Goal: Information Seeking & Learning: Learn about a topic

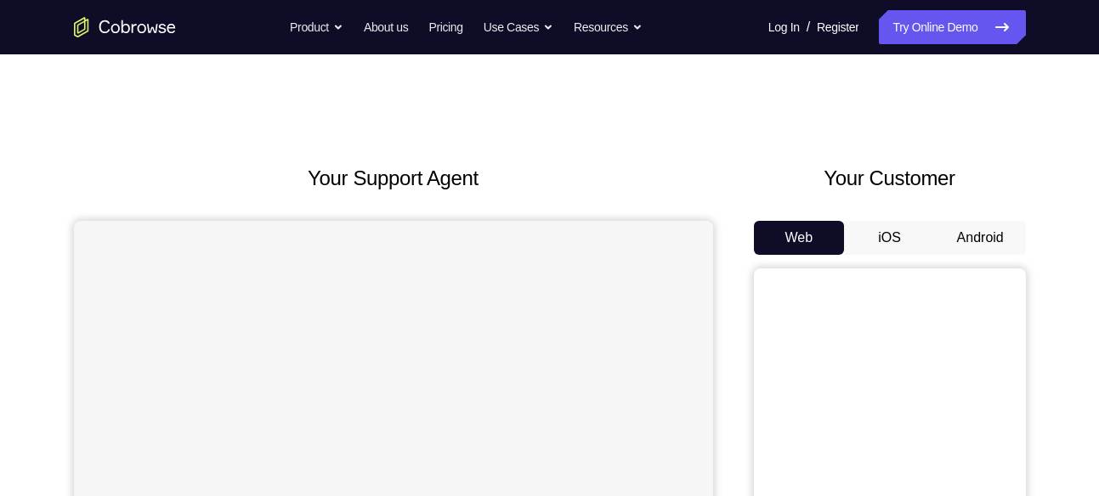
click at [995, 235] on button "Android" at bounding box center [980, 238] width 91 height 34
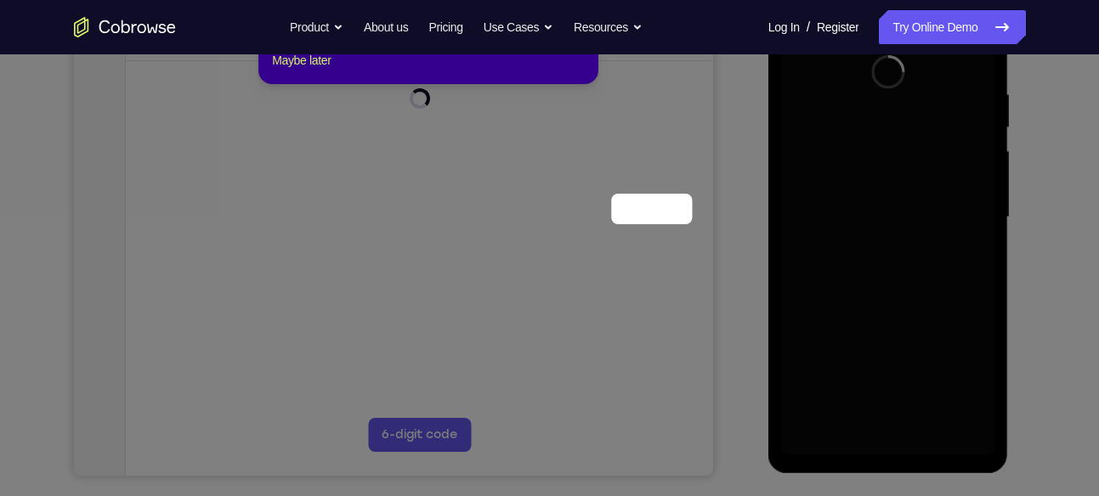
scroll to position [133, 0]
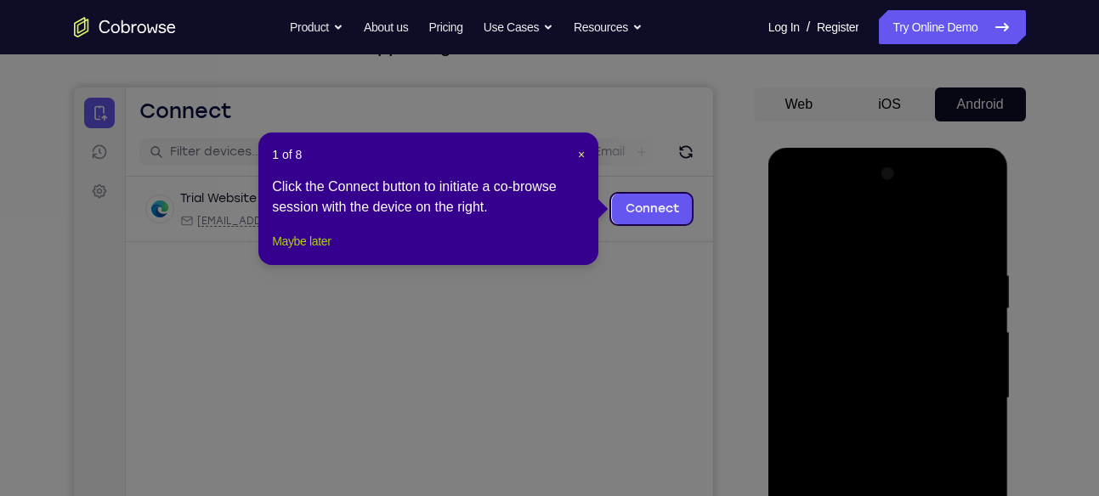
click at [309, 252] on button "Maybe later" at bounding box center [301, 241] width 59 height 20
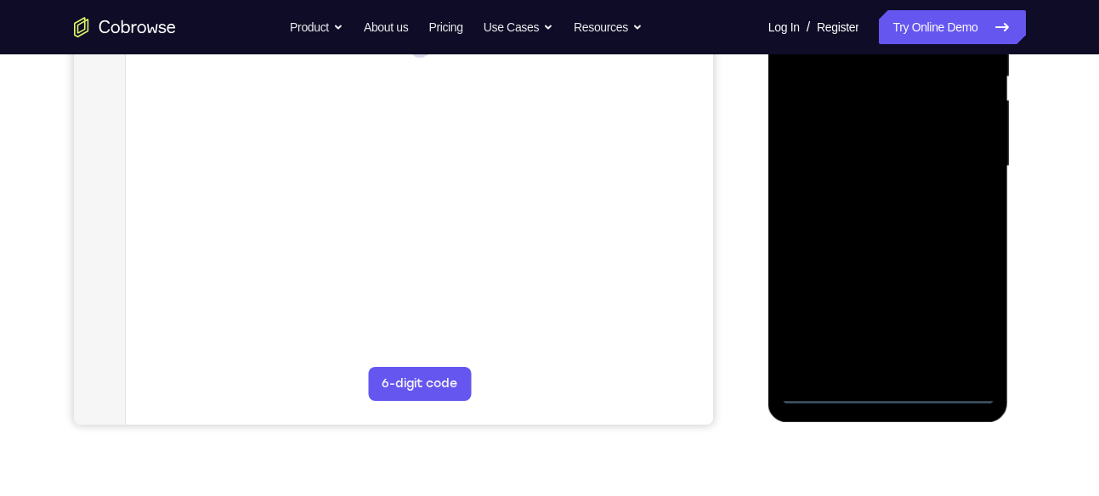
scroll to position [370, 0]
click at [893, 386] on div at bounding box center [888, 162] width 214 height 476
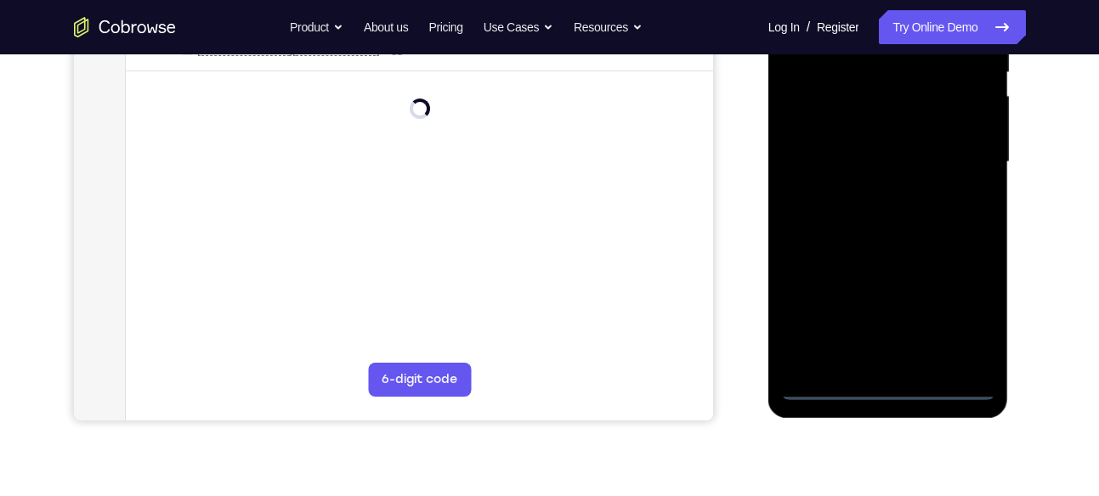
click at [961, 315] on div at bounding box center [888, 162] width 214 height 476
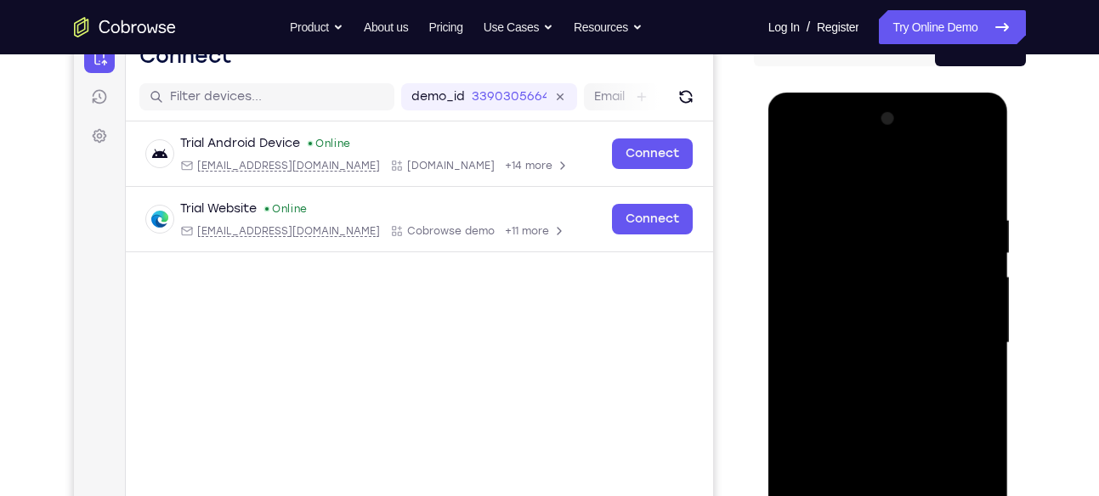
scroll to position [187, 0]
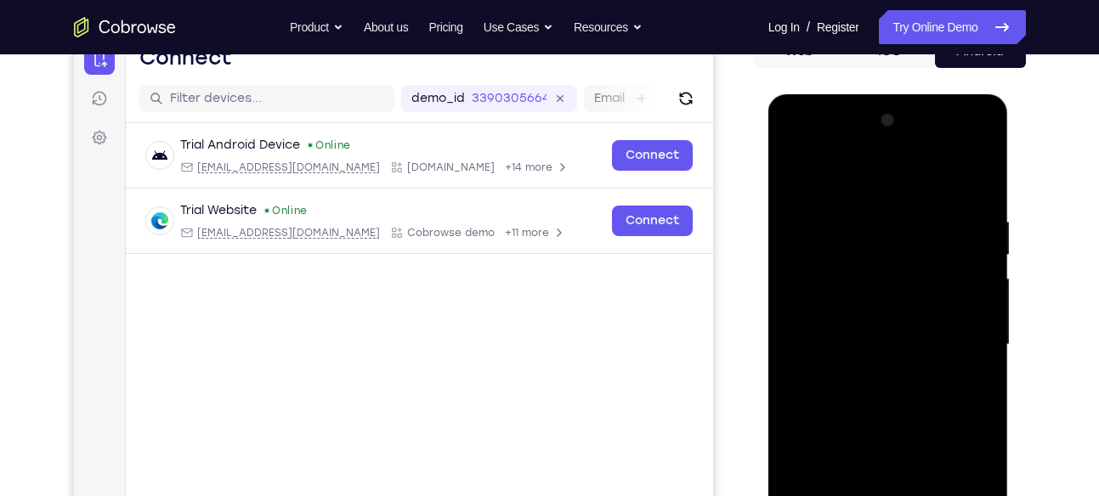
click at [892, 171] on div at bounding box center [888, 345] width 214 height 476
click at [958, 339] on div at bounding box center [888, 345] width 214 height 476
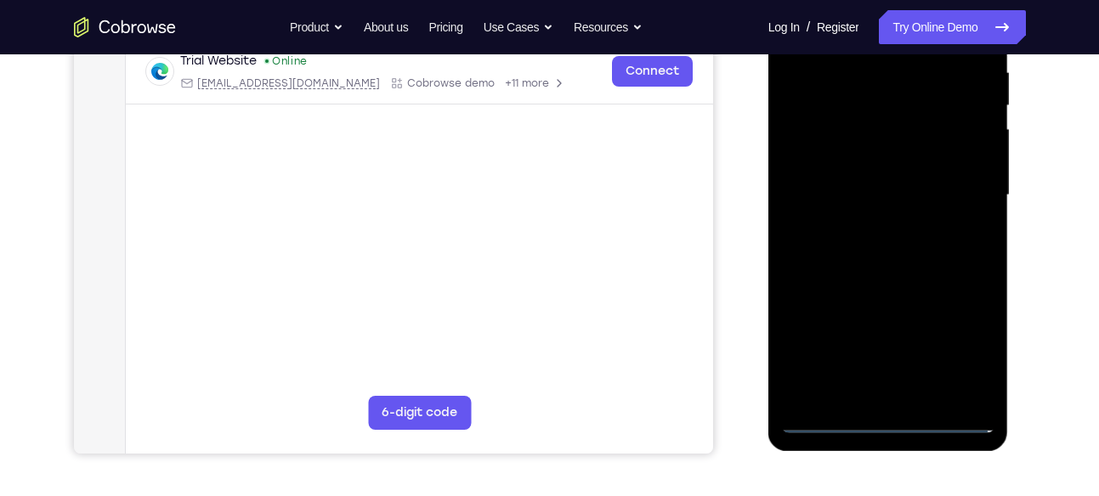
scroll to position [336, 0]
click at [875, 224] on div at bounding box center [888, 196] width 214 height 476
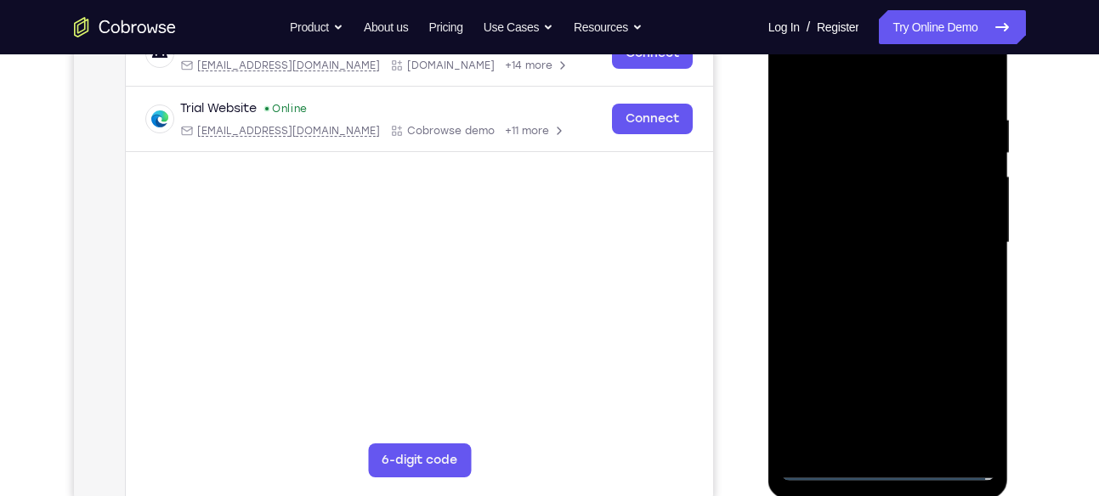
scroll to position [286, 0]
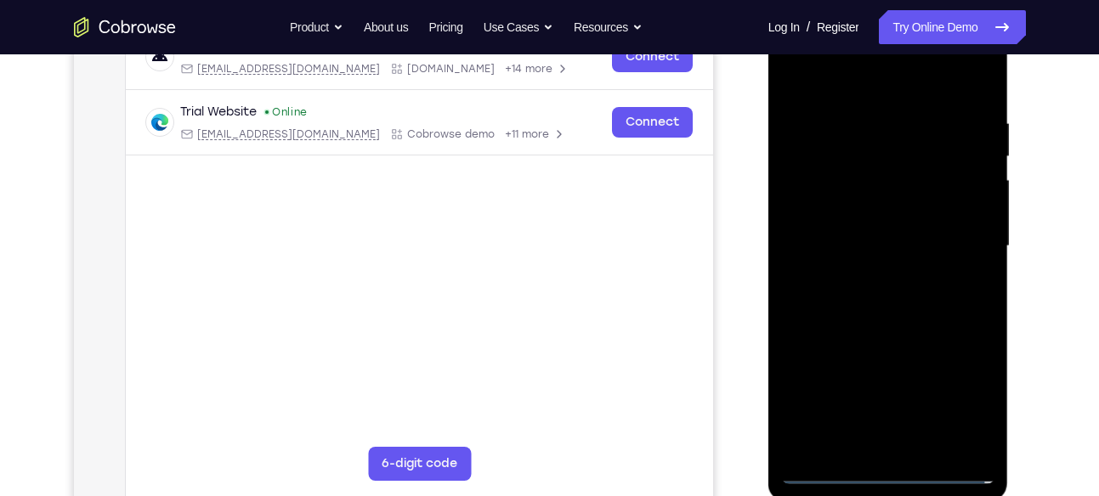
click at [879, 228] on div at bounding box center [888, 247] width 214 height 476
click at [813, 178] on div at bounding box center [888, 247] width 214 height 476
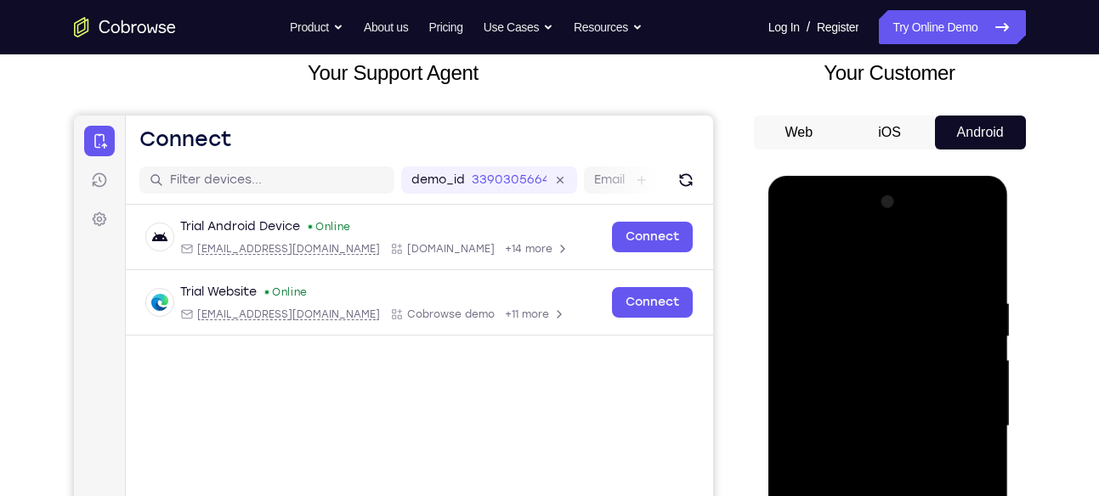
scroll to position [105, 0]
click at [811, 359] on div at bounding box center [888, 428] width 214 height 476
click at [812, 394] on div at bounding box center [888, 428] width 214 height 476
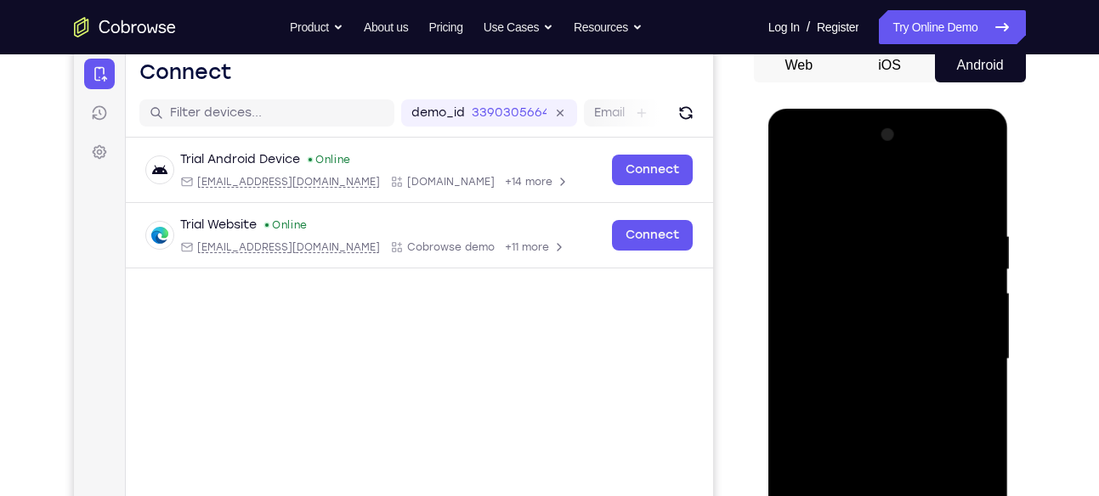
scroll to position [172, 0]
click at [971, 324] on div at bounding box center [888, 360] width 214 height 476
click at [888, 360] on div at bounding box center [888, 360] width 214 height 476
click at [887, 411] on div at bounding box center [888, 360] width 214 height 476
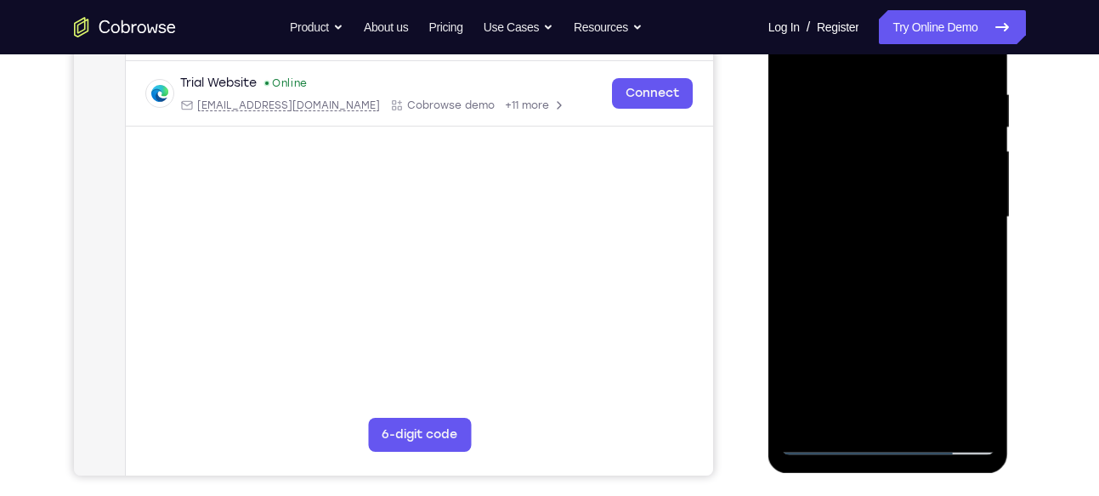
scroll to position [314, 0]
click at [874, 288] on div at bounding box center [888, 218] width 214 height 476
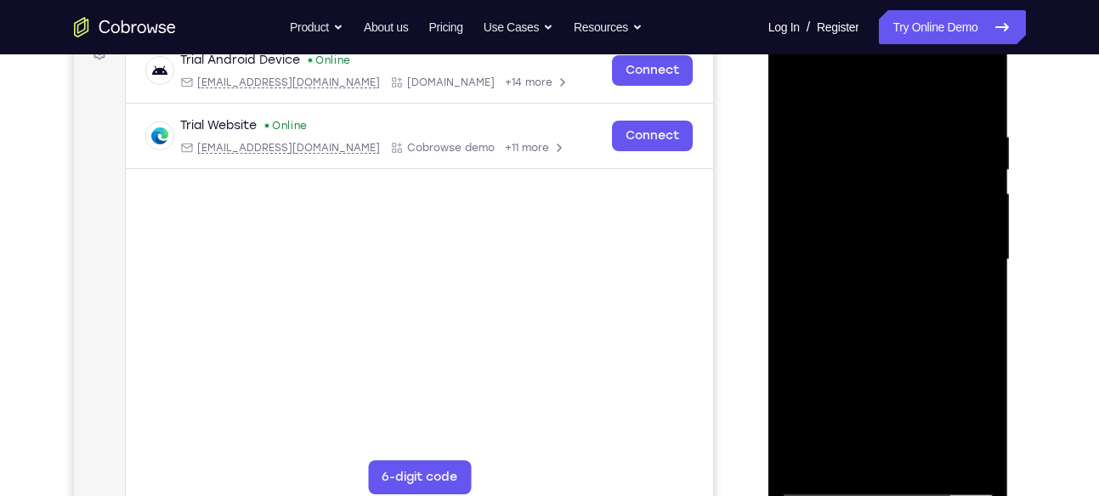
scroll to position [271, 0]
click at [859, 132] on div at bounding box center [888, 261] width 214 height 476
click at [983, 181] on div at bounding box center [888, 261] width 214 height 476
click at [965, 99] on div at bounding box center [888, 261] width 214 height 476
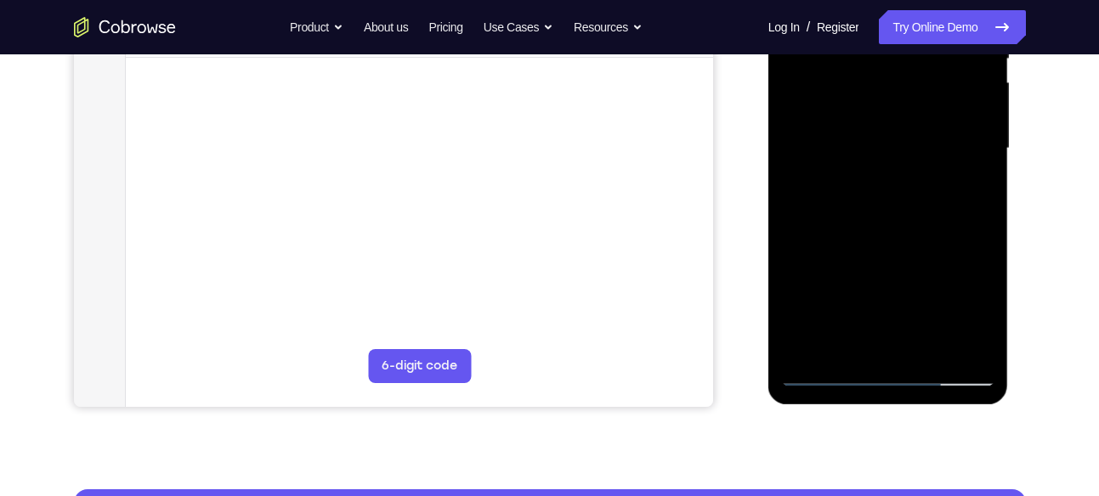
scroll to position [341, 0]
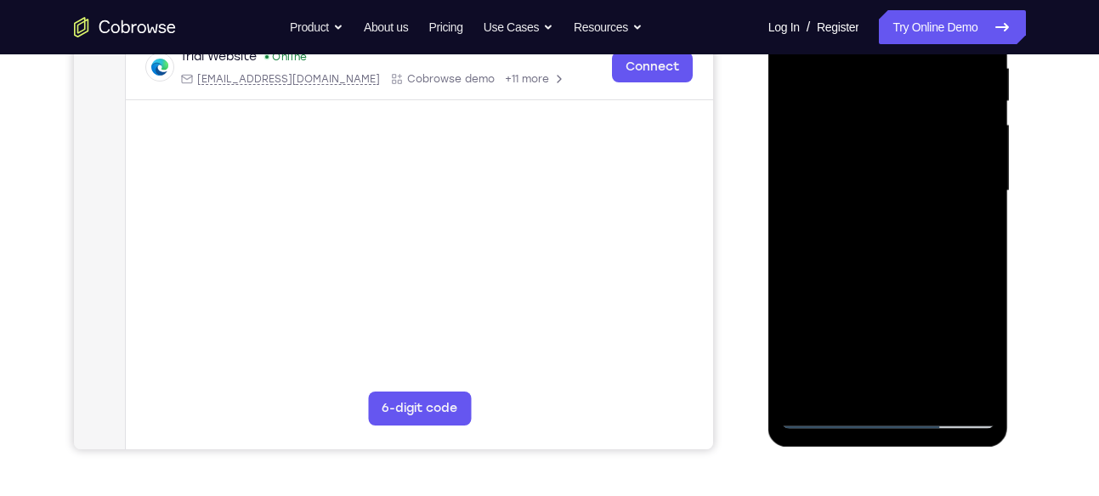
click at [897, 162] on div at bounding box center [888, 191] width 214 height 476
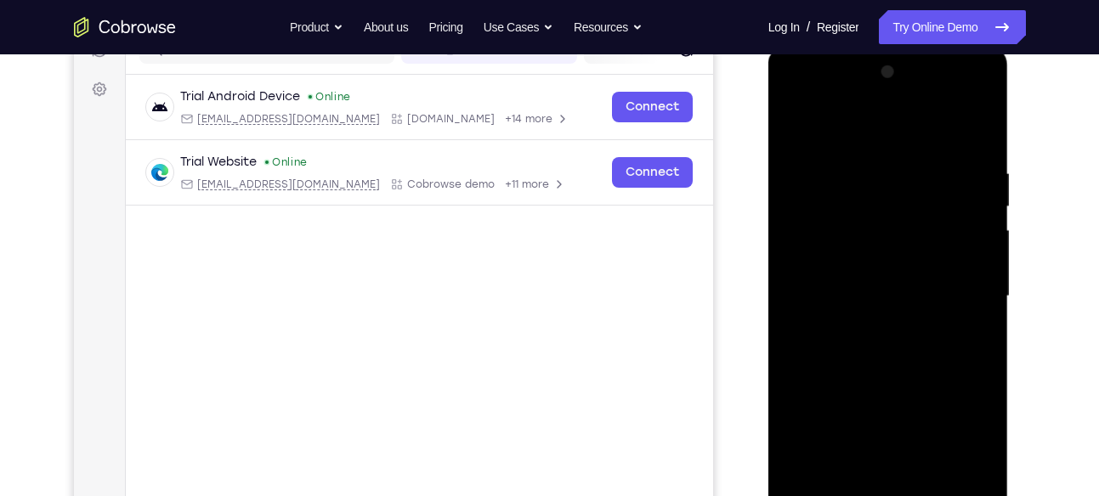
scroll to position [235, 0]
click at [978, 133] on div at bounding box center [888, 298] width 214 height 476
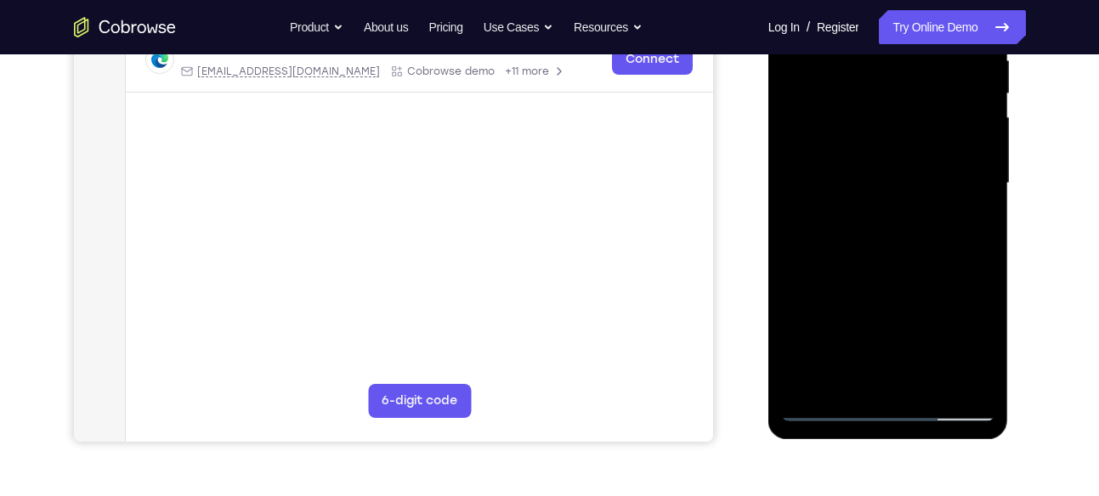
scroll to position [349, 0]
click at [930, 384] on div at bounding box center [888, 183] width 214 height 476
click at [873, 274] on div at bounding box center [888, 183] width 214 height 476
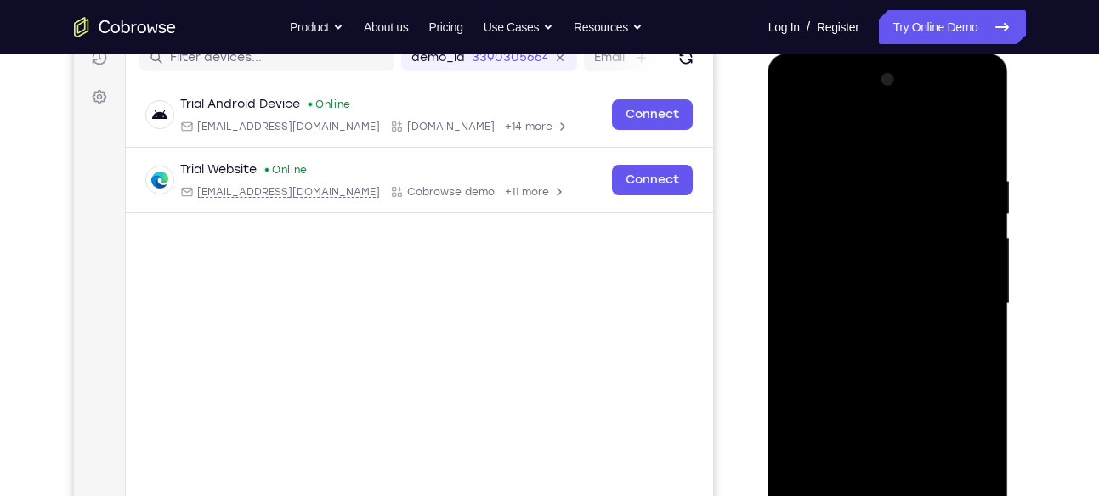
scroll to position [226, 0]
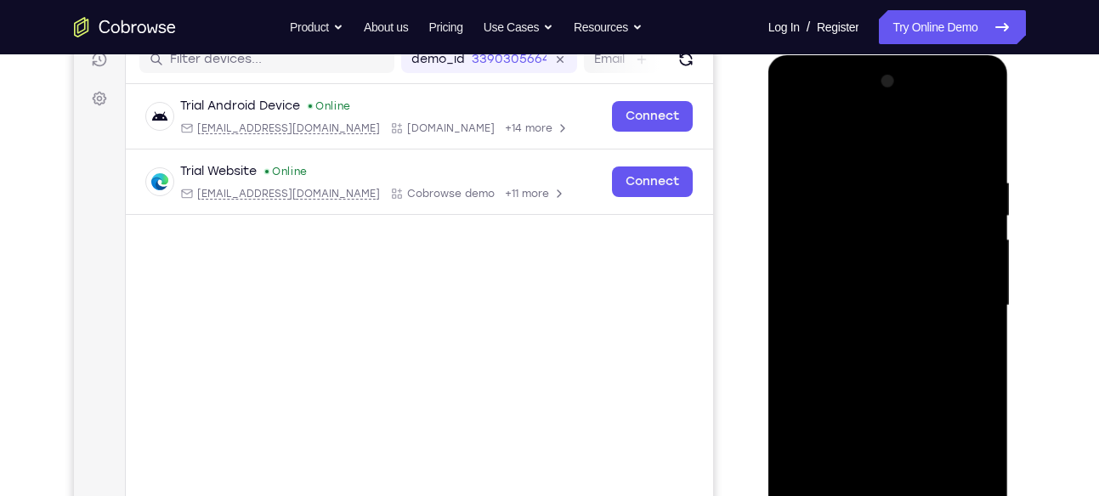
click at [864, 281] on div at bounding box center [888, 306] width 214 height 476
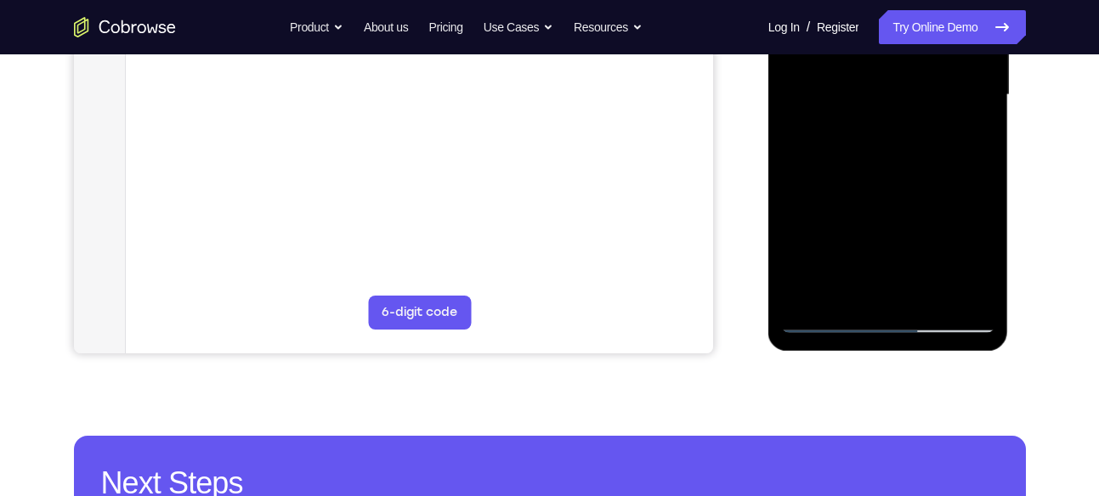
scroll to position [438, 0]
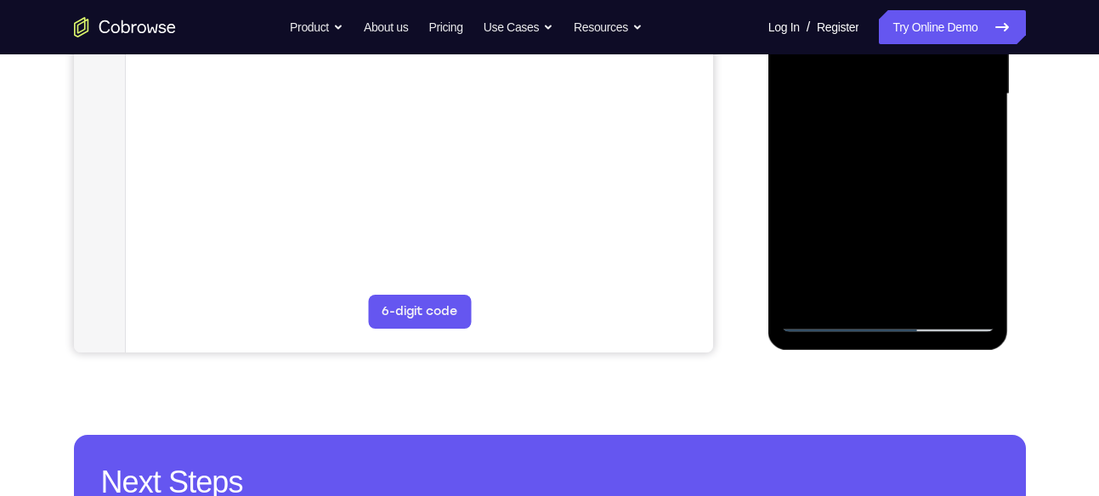
click at [848, 285] on div at bounding box center [888, 94] width 214 height 476
click at [971, 134] on div at bounding box center [888, 94] width 214 height 476
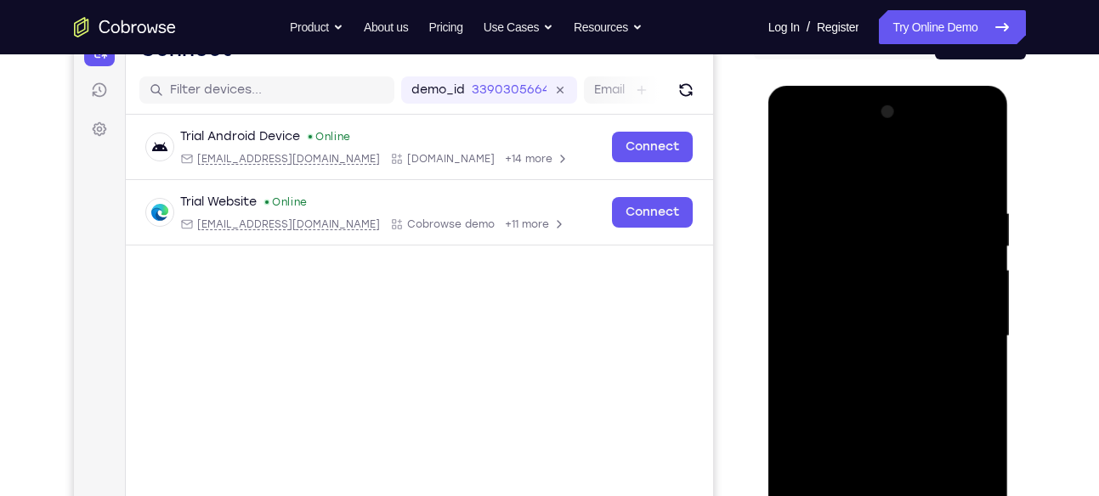
scroll to position [193, 0]
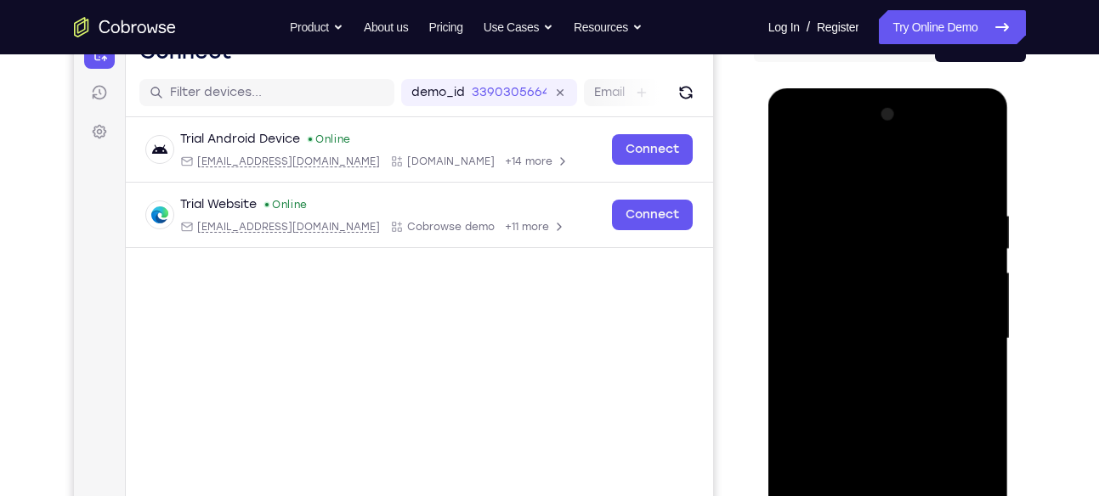
drag, startPoint x: 914, startPoint y: 200, endPoint x: 867, endPoint y: 344, distance: 151.9
click at [867, 344] on div at bounding box center [888, 339] width 214 height 476
drag, startPoint x: 910, startPoint y: 241, endPoint x: 885, endPoint y: 329, distance: 92.0
click at [885, 329] on div at bounding box center [888, 339] width 214 height 476
drag, startPoint x: 878, startPoint y: 216, endPoint x: 859, endPoint y: 315, distance: 101.4
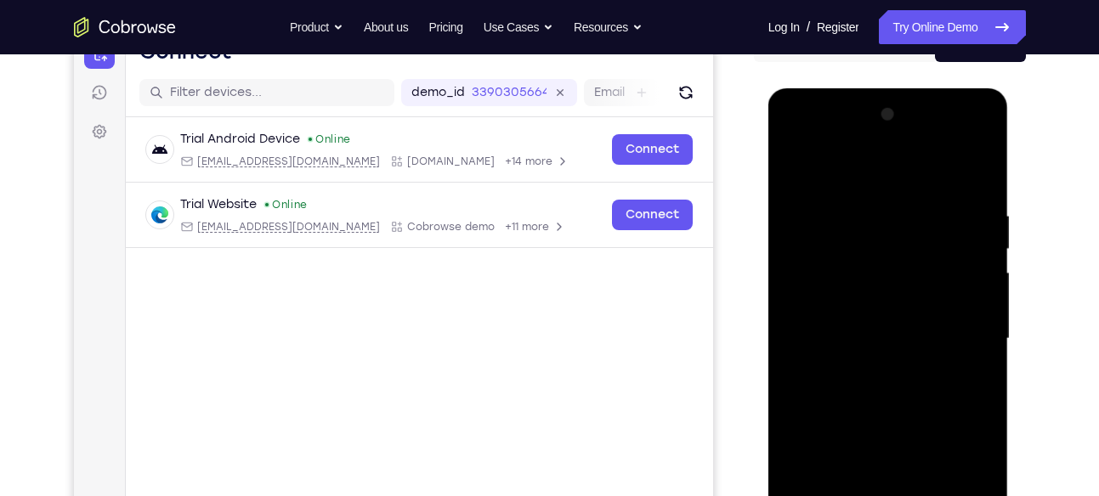
click at [859, 315] on div at bounding box center [888, 339] width 214 height 476
drag, startPoint x: 923, startPoint y: 239, endPoint x: 908, endPoint y: 337, distance: 99.8
click at [908, 337] on div at bounding box center [888, 339] width 214 height 476
drag, startPoint x: 914, startPoint y: 218, endPoint x: 907, endPoint y: 300, distance: 81.9
click at [907, 300] on div at bounding box center [888, 339] width 214 height 476
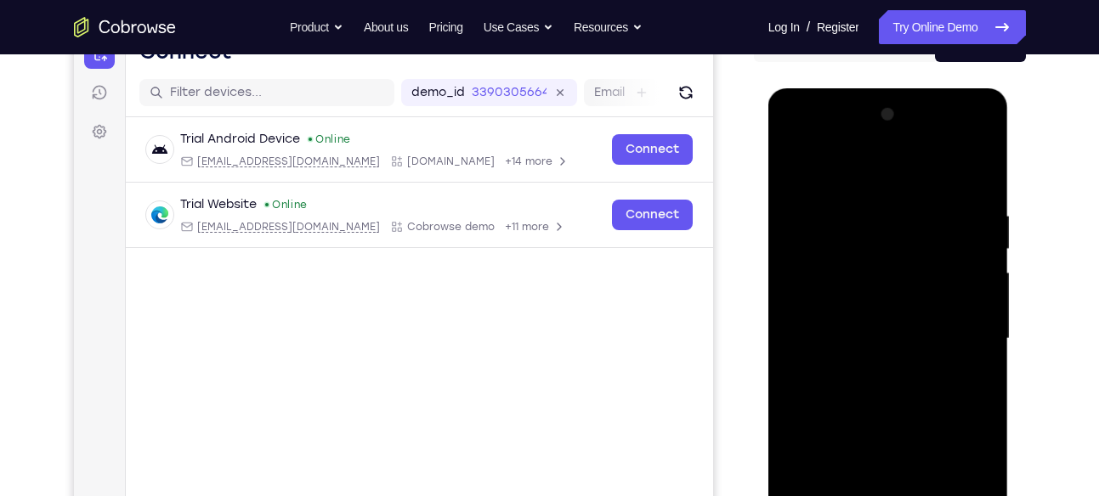
click at [971, 245] on div at bounding box center [888, 339] width 214 height 476
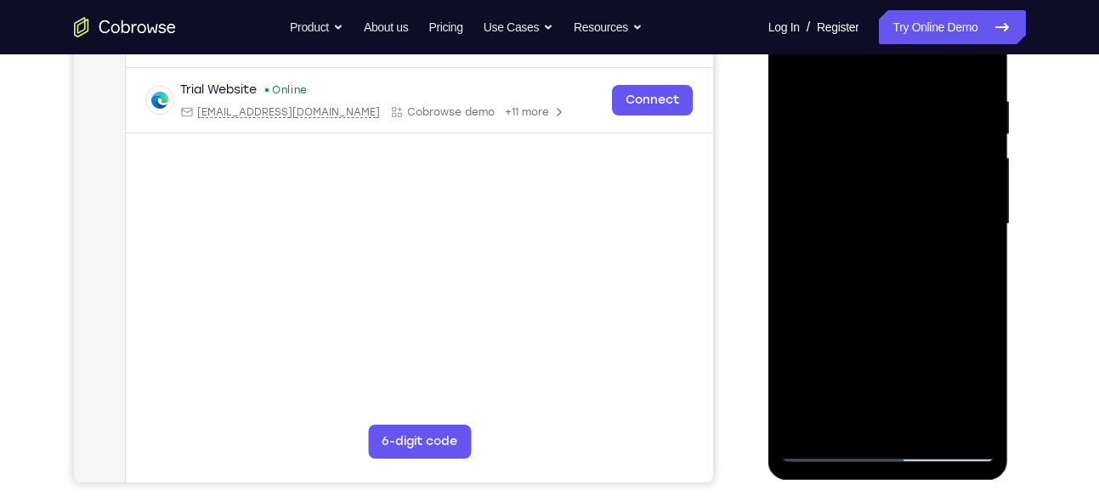
scroll to position [309, 0]
click at [877, 296] on div at bounding box center [888, 224] width 214 height 476
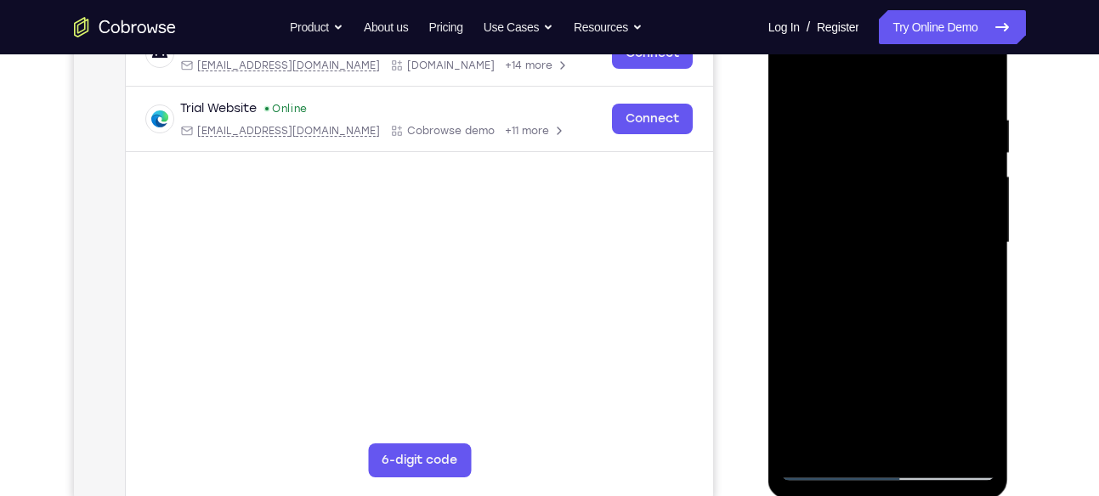
scroll to position [281, 0]
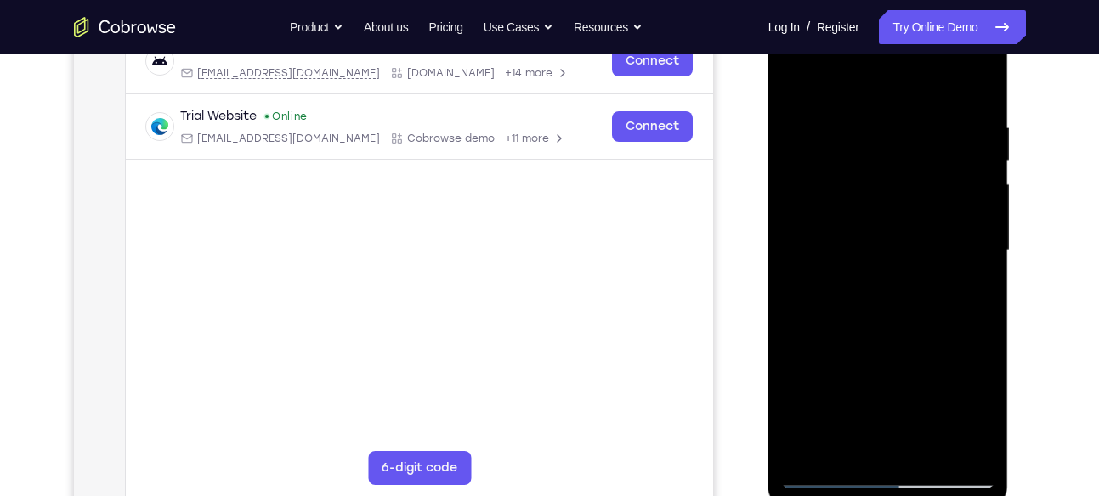
click at [977, 87] on div at bounding box center [888, 251] width 214 height 476
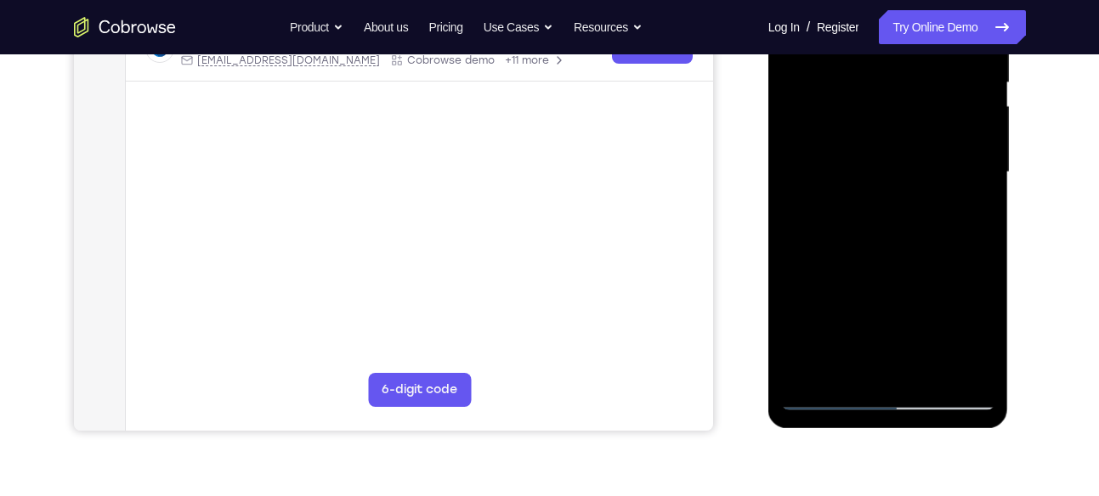
scroll to position [361, 0]
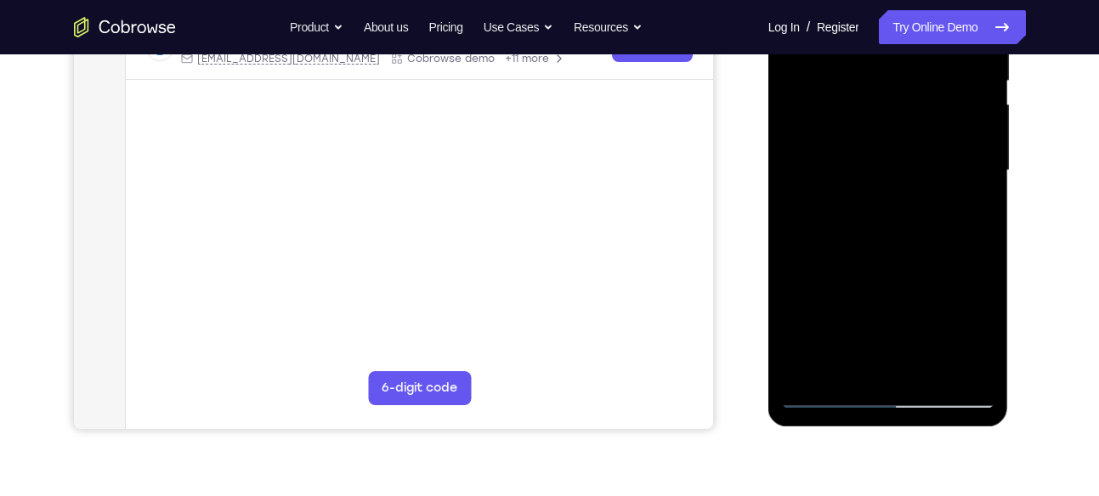
click at [927, 373] on div at bounding box center [888, 171] width 214 height 476
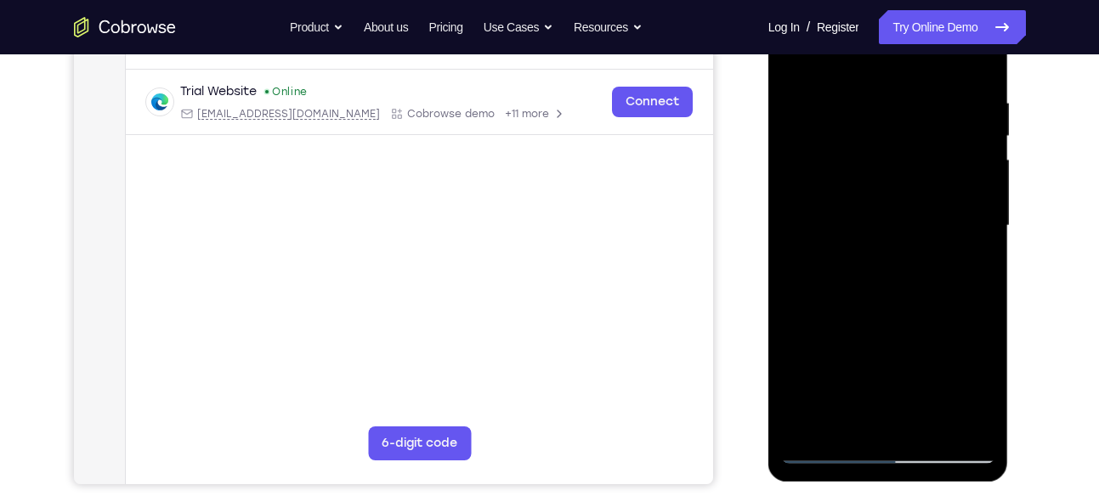
scroll to position [304, 0]
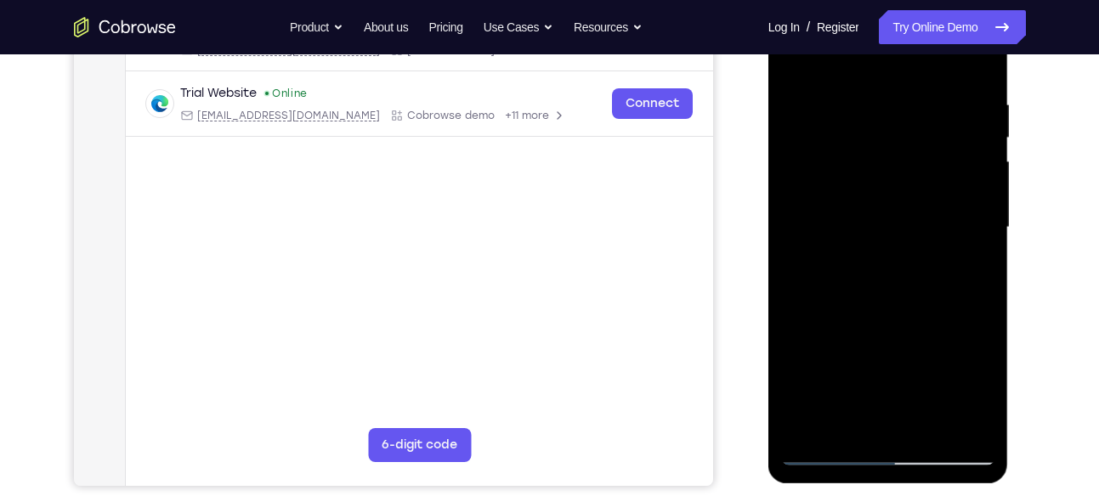
click at [870, 206] on div at bounding box center [888, 228] width 214 height 476
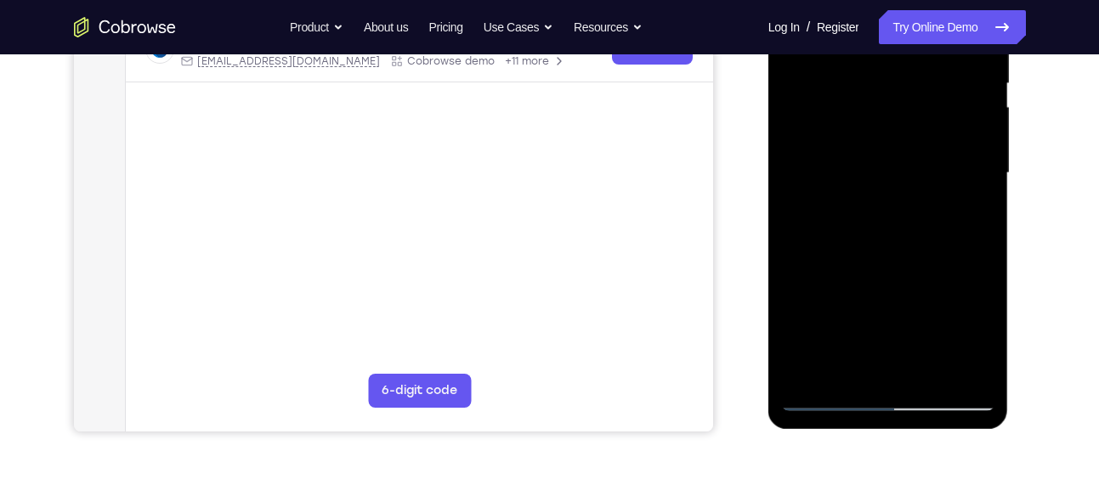
scroll to position [366, 0]
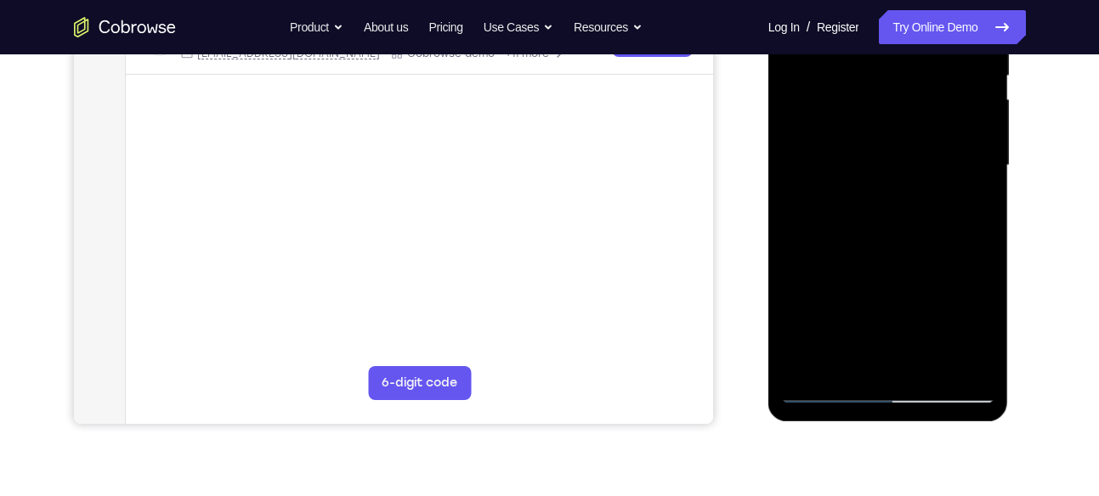
drag, startPoint x: 872, startPoint y: 191, endPoint x: 853, endPoint y: 310, distance: 120.5
click at [853, 310] on div at bounding box center [888, 166] width 214 height 476
drag, startPoint x: 910, startPoint y: 210, endPoint x: 895, endPoint y: 256, distance: 48.1
click at [895, 256] on div at bounding box center [888, 166] width 214 height 476
drag, startPoint x: 855, startPoint y: 274, endPoint x: 845, endPoint y: 218, distance: 56.2
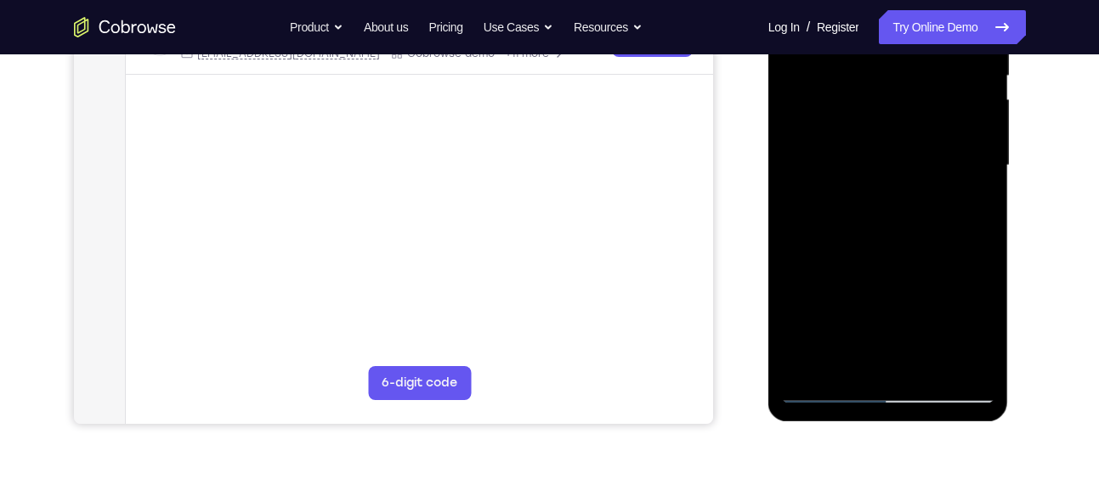
click at [845, 218] on div at bounding box center [888, 166] width 214 height 476
drag, startPoint x: 885, startPoint y: 302, endPoint x: 875, endPoint y: 185, distance: 116.9
click at [875, 185] on div at bounding box center [888, 166] width 214 height 476
drag, startPoint x: 909, startPoint y: 305, endPoint x: 898, endPoint y: 219, distance: 86.6
click at [898, 219] on div at bounding box center [888, 166] width 214 height 476
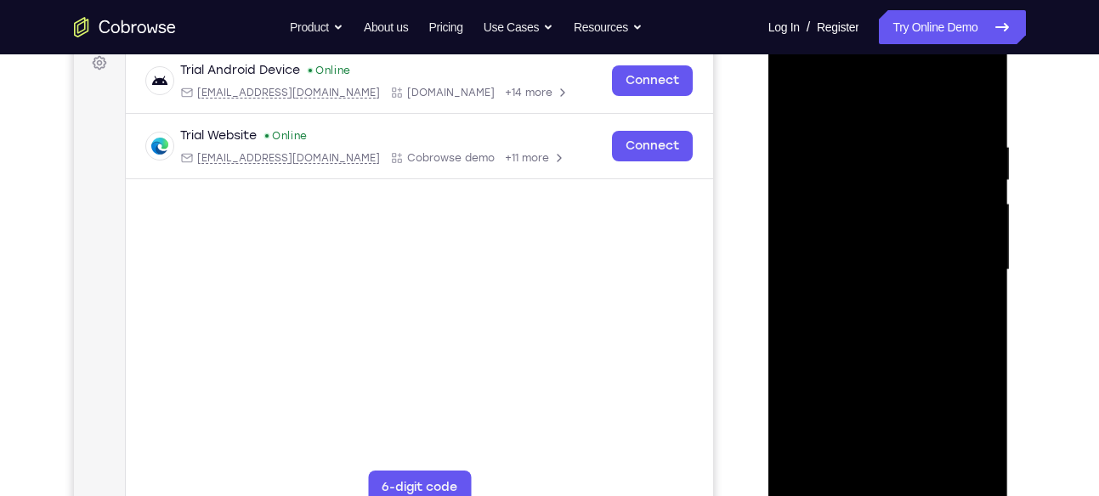
scroll to position [261, 0]
click at [793, 104] on div at bounding box center [888, 271] width 214 height 476
click at [909, 286] on div at bounding box center [888, 271] width 214 height 476
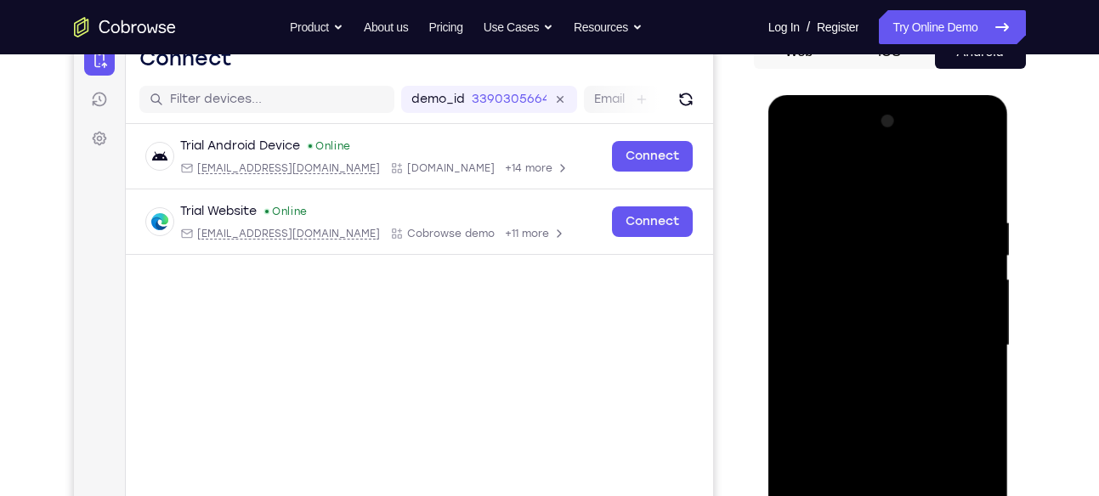
scroll to position [185, 0]
click at [797, 176] on div at bounding box center [888, 347] width 214 height 476
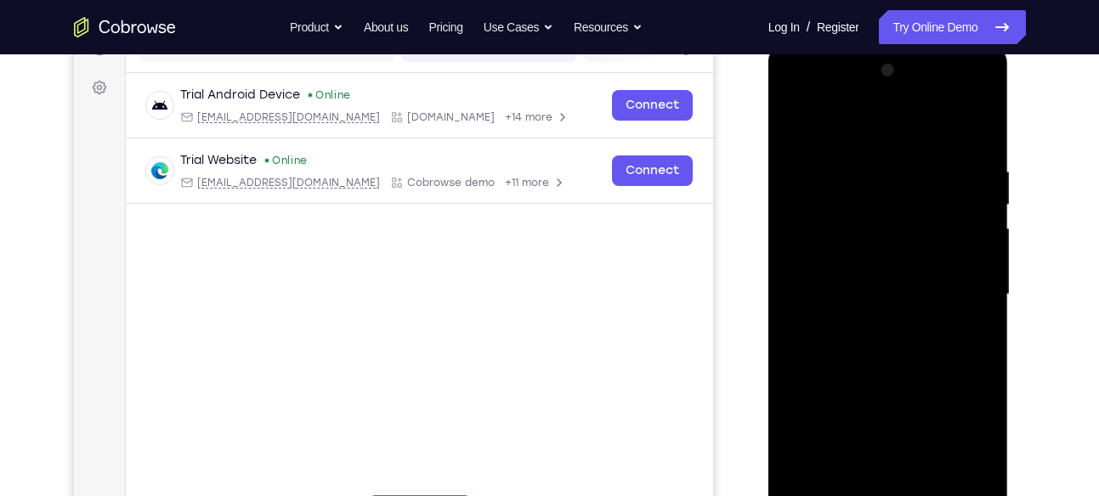
scroll to position [238, 0]
click at [874, 341] on div at bounding box center [888, 294] width 214 height 476
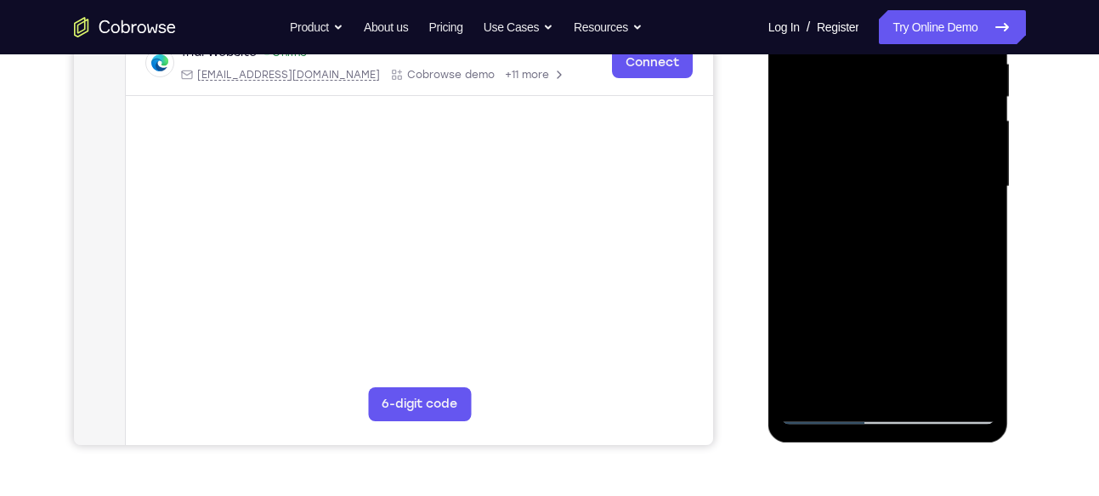
click at [840, 378] on div at bounding box center [888, 187] width 214 height 476
click at [939, 284] on div at bounding box center [888, 187] width 214 height 476
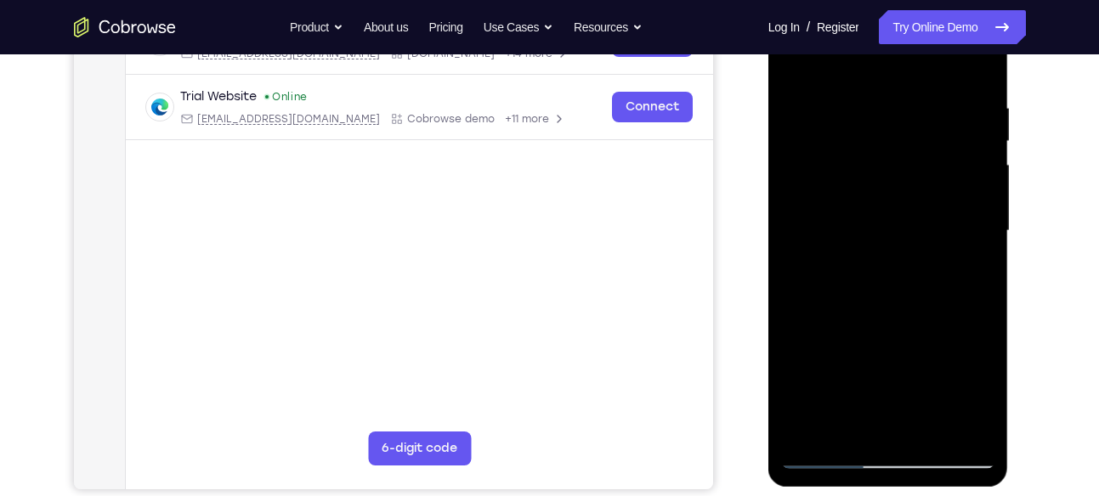
scroll to position [298, 0]
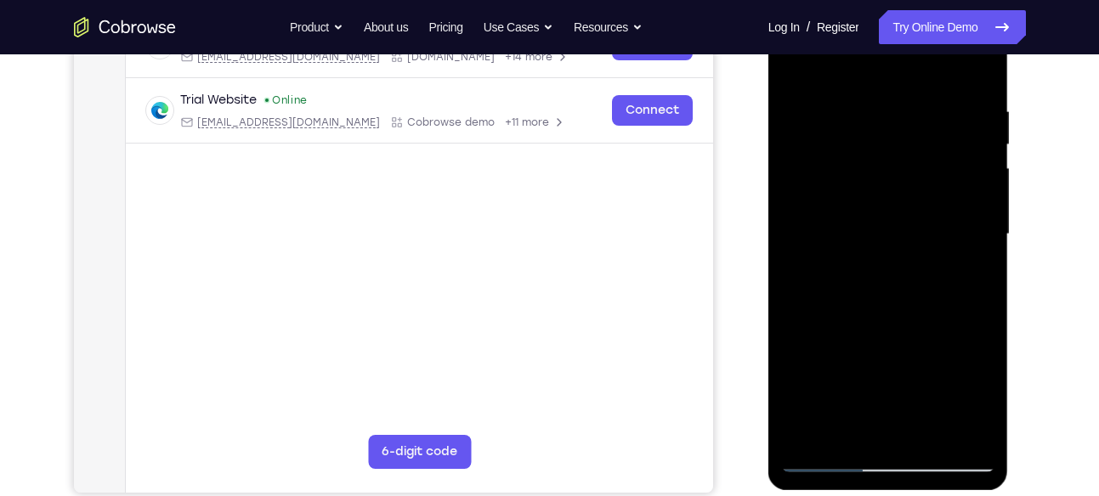
click at [971, 265] on div at bounding box center [888, 235] width 214 height 476
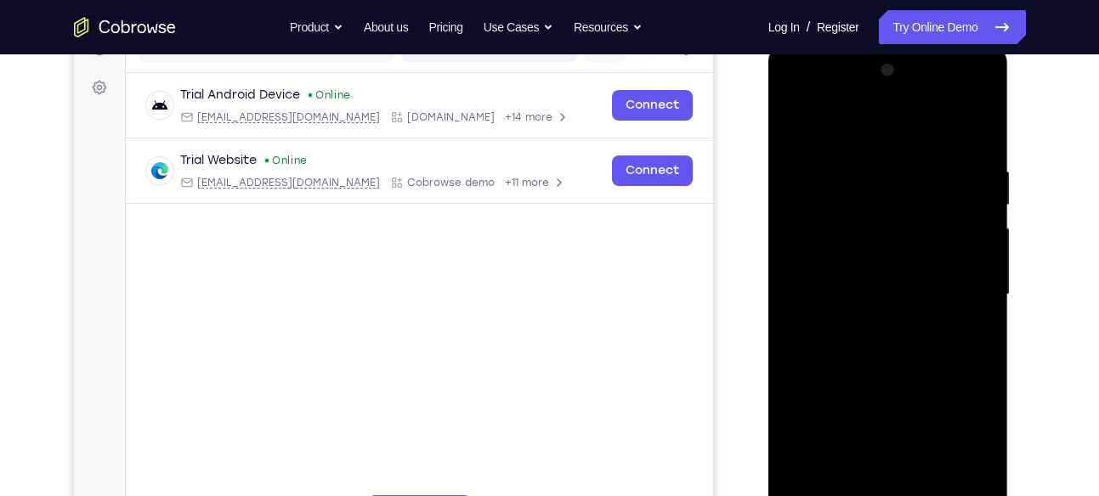
scroll to position [228, 0]
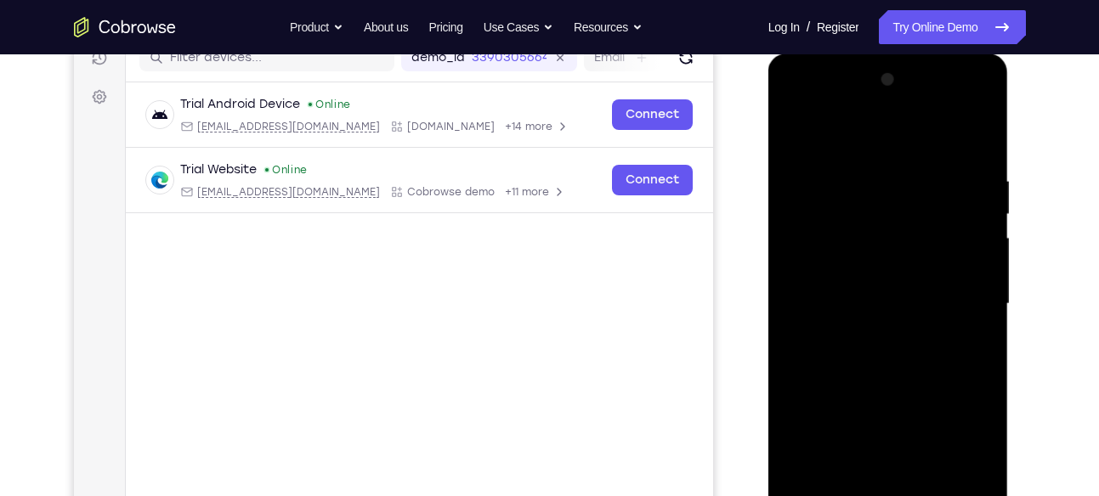
drag, startPoint x: 853, startPoint y: 189, endPoint x: 844, endPoint y: 261, distance: 72.9
click at [844, 261] on div at bounding box center [888, 304] width 214 height 476
drag, startPoint x: 916, startPoint y: 184, endPoint x: 883, endPoint y: 299, distance: 119.4
click at [883, 299] on div at bounding box center [888, 304] width 214 height 476
click at [796, 139] on div at bounding box center [888, 304] width 214 height 476
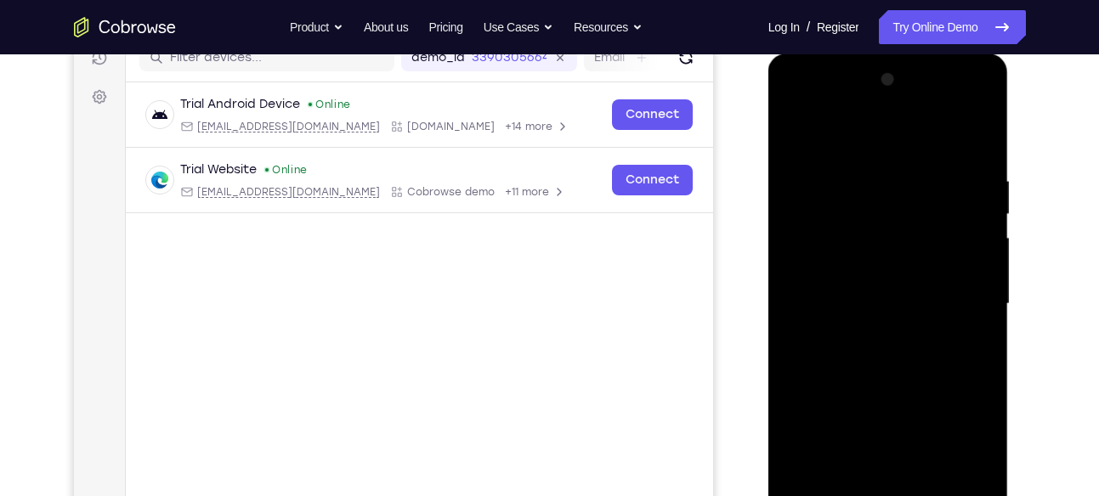
click at [880, 275] on div at bounding box center [888, 304] width 214 height 476
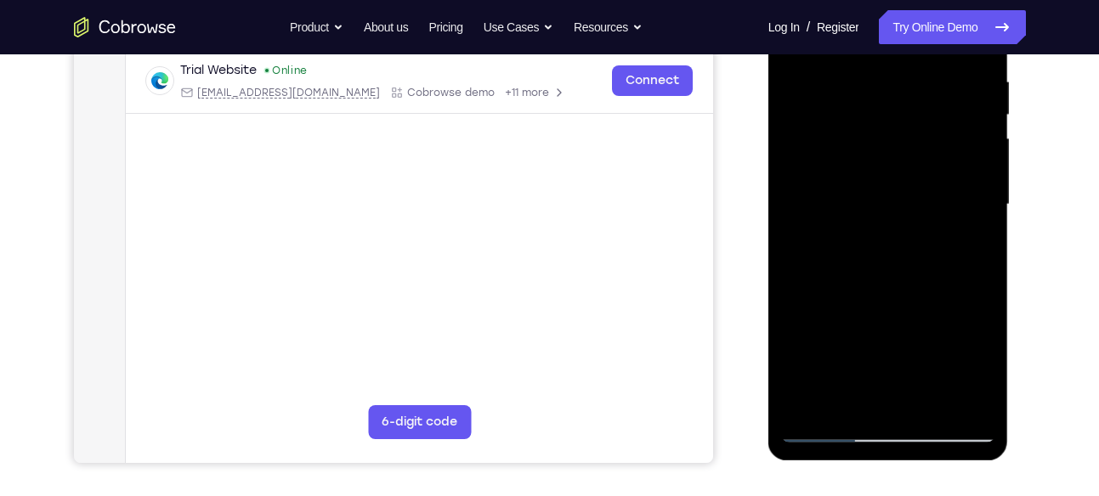
scroll to position [328, 0]
click at [930, 366] on div at bounding box center [888, 204] width 214 height 476
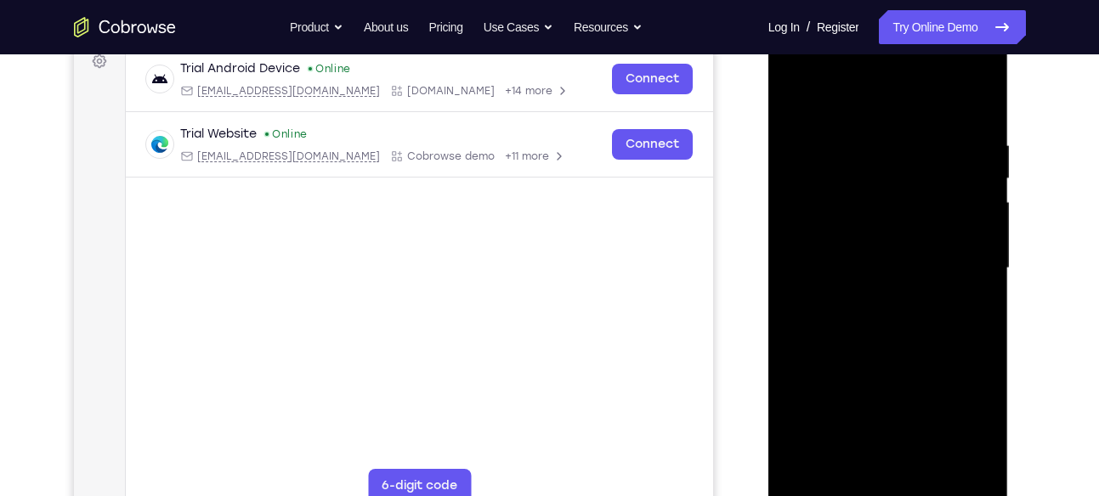
scroll to position [263, 0]
click at [794, 97] on div at bounding box center [888, 269] width 214 height 476
drag, startPoint x: 899, startPoint y: 146, endPoint x: 854, endPoint y: 394, distance: 252.3
click at [854, 394] on div at bounding box center [888, 269] width 214 height 476
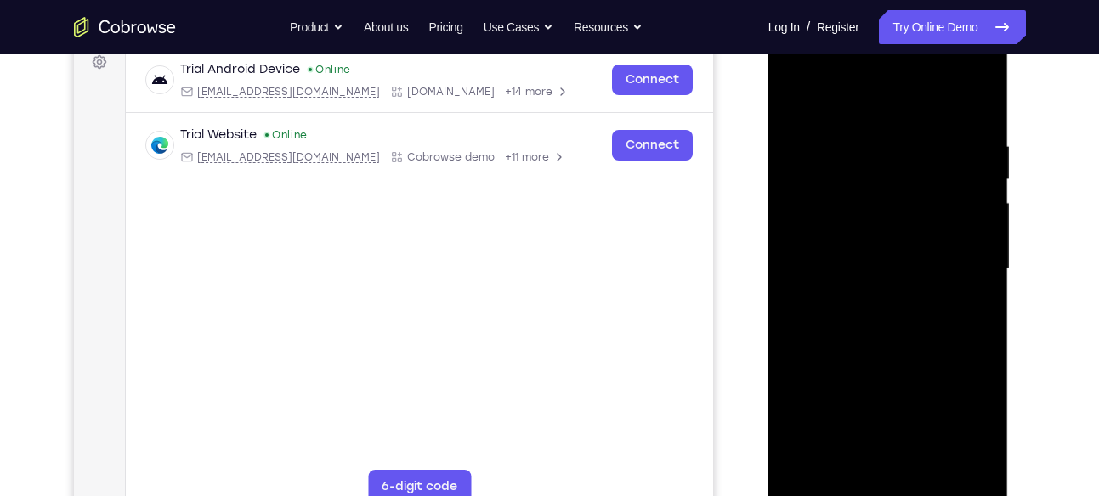
drag, startPoint x: 898, startPoint y: 166, endPoint x: 879, endPoint y: 399, distance: 233.7
click at [879, 399] on div at bounding box center [888, 269] width 214 height 476
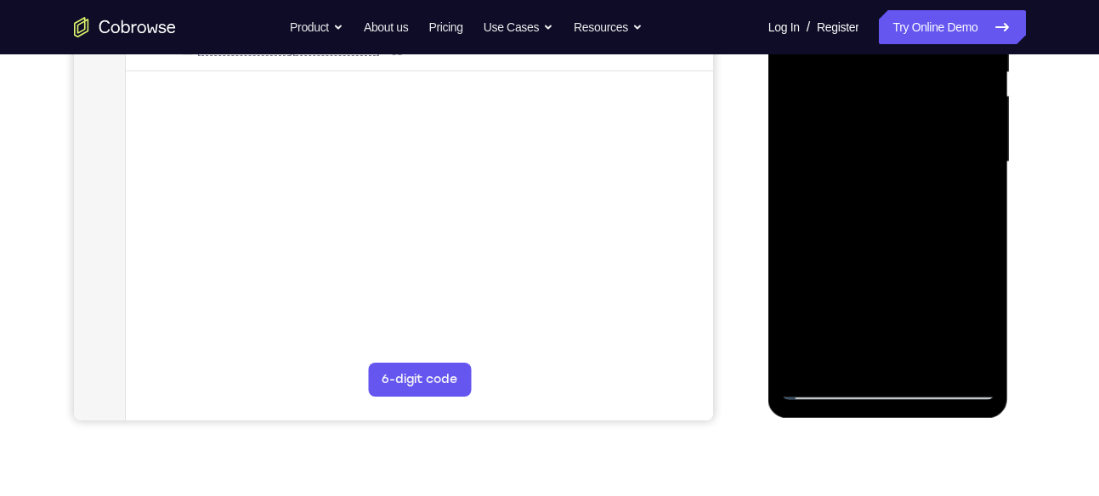
scroll to position [369, 0]
click at [850, 267] on div at bounding box center [888, 163] width 214 height 476
click at [873, 276] on div at bounding box center [888, 163] width 214 height 476
click at [787, 244] on div at bounding box center [888, 163] width 214 height 476
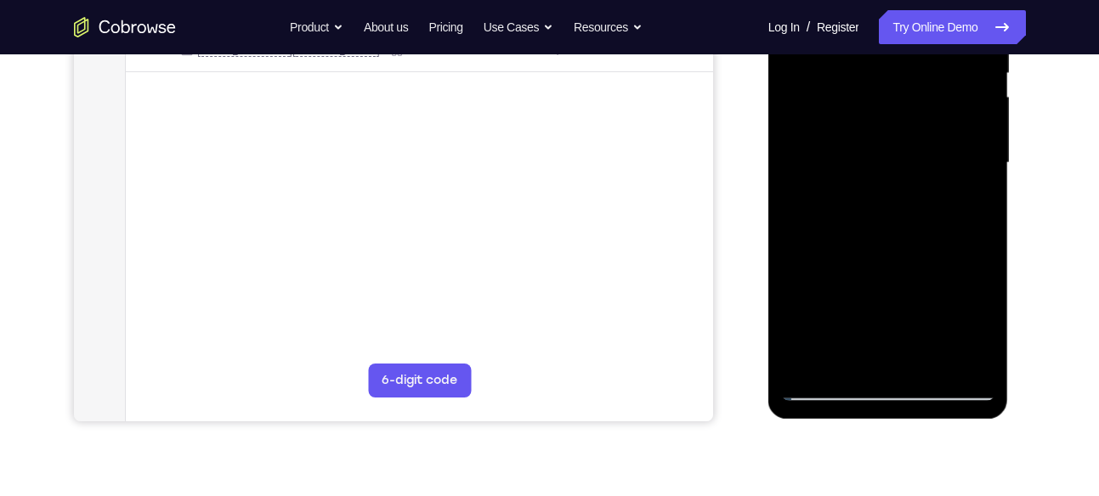
click at [838, 261] on div at bounding box center [888, 163] width 214 height 476
click at [844, 286] on div at bounding box center [888, 163] width 214 height 476
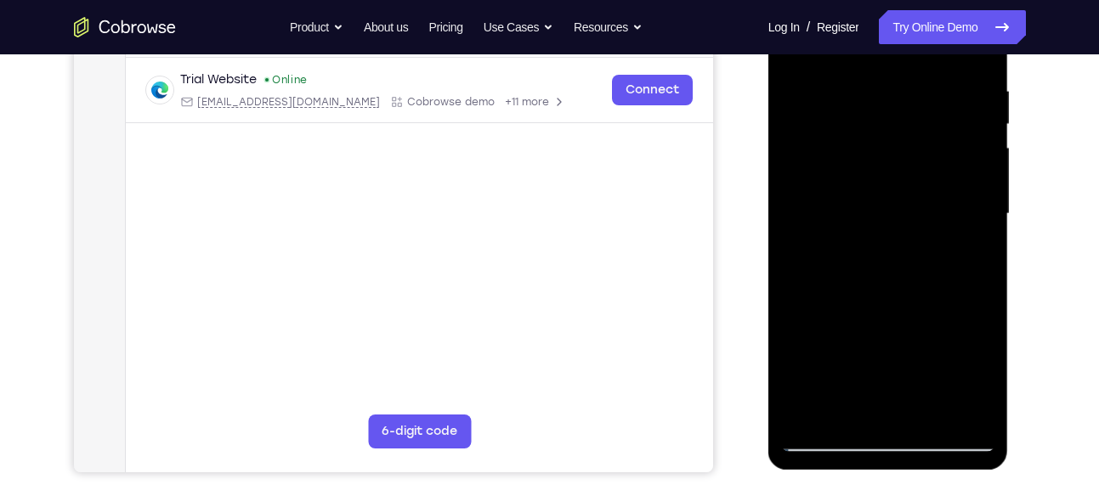
scroll to position [315, 0]
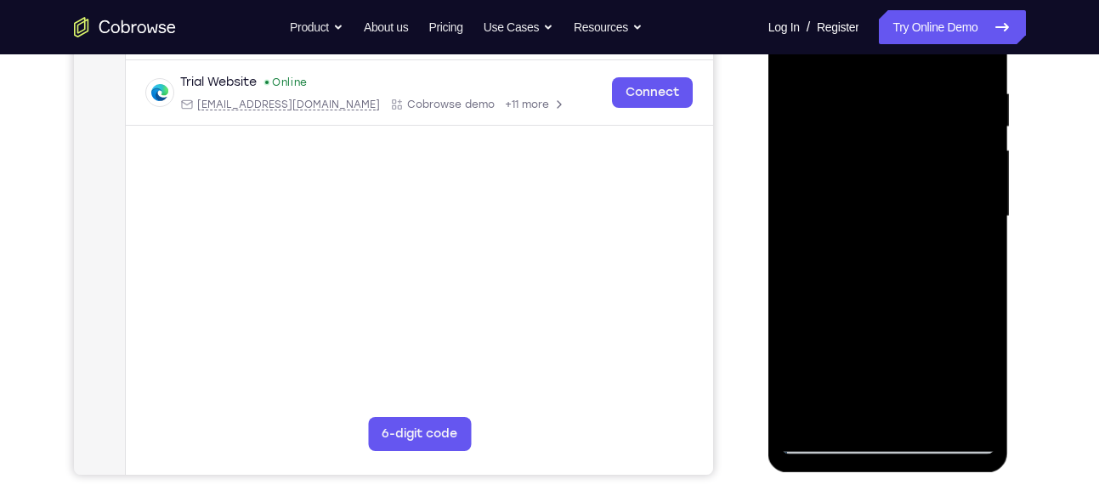
drag, startPoint x: 866, startPoint y: 327, endPoint x: 860, endPoint y: 194, distance: 133.6
click at [860, 194] on div at bounding box center [888, 217] width 214 height 476
drag, startPoint x: 834, startPoint y: 342, endPoint x: 849, endPoint y: 176, distance: 166.5
click at [849, 176] on div at bounding box center [888, 217] width 214 height 476
drag, startPoint x: 859, startPoint y: 300, endPoint x: 881, endPoint y: 94, distance: 207.8
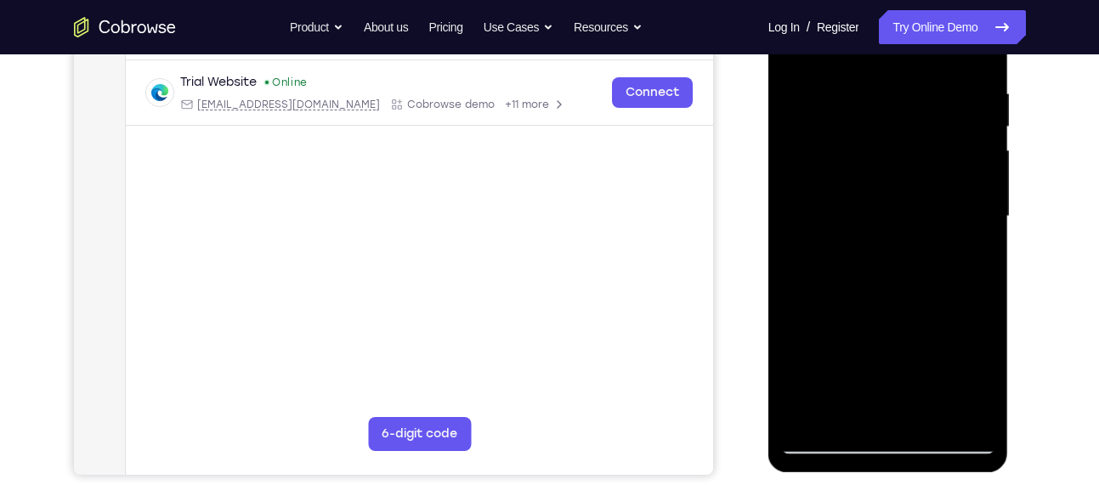
click at [881, 94] on div at bounding box center [888, 217] width 214 height 476
drag, startPoint x: 875, startPoint y: 299, endPoint x: 889, endPoint y: 144, distance: 156.2
click at [889, 144] on div at bounding box center [888, 217] width 214 height 476
drag, startPoint x: 863, startPoint y: 287, endPoint x: 881, endPoint y: 94, distance: 194.6
click at [881, 94] on div at bounding box center [888, 217] width 214 height 476
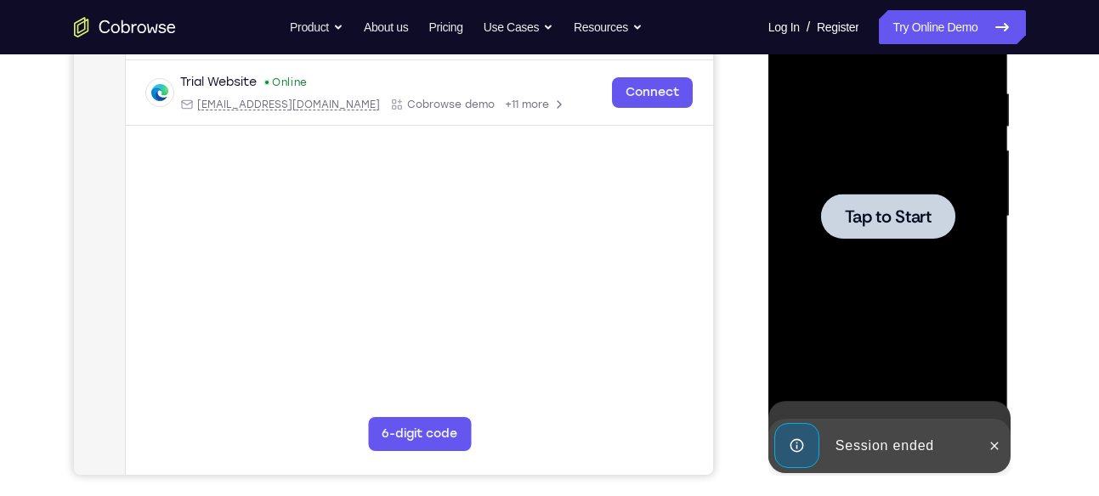
drag, startPoint x: 885, startPoint y: 260, endPoint x: 889, endPoint y: 149, distance: 111.4
click at [889, 149] on div at bounding box center [888, 217] width 214 height 476
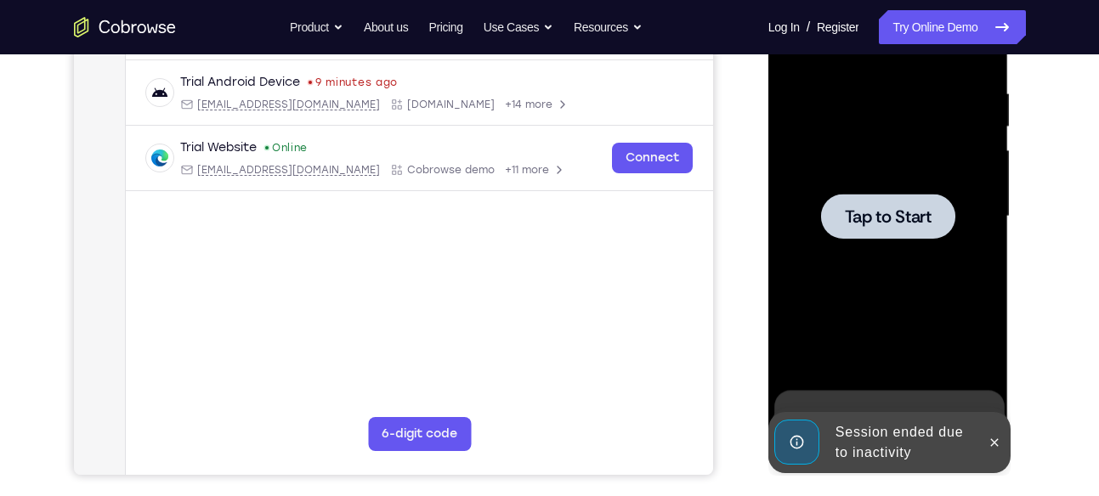
click at [825, 222] on div at bounding box center [888, 216] width 134 height 45
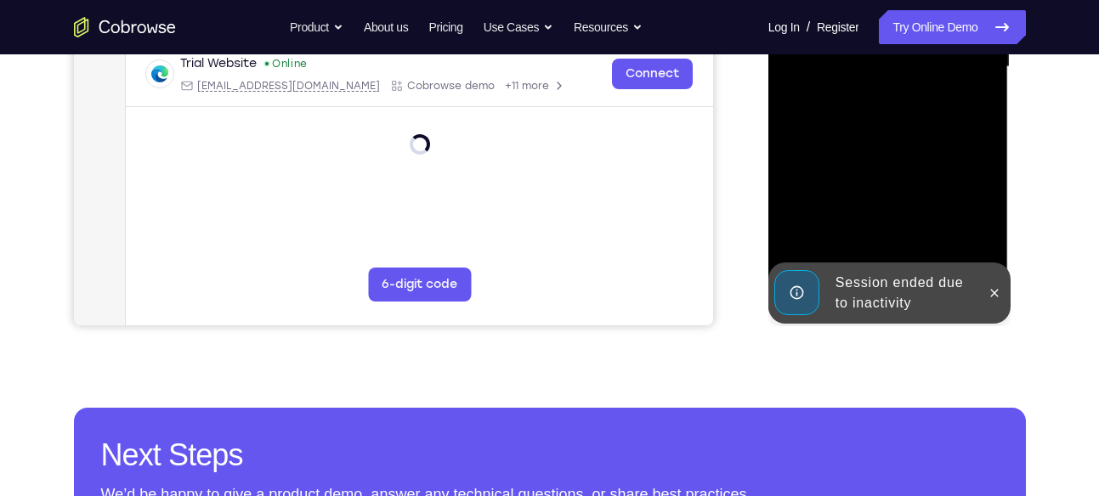
scroll to position [535, 0]
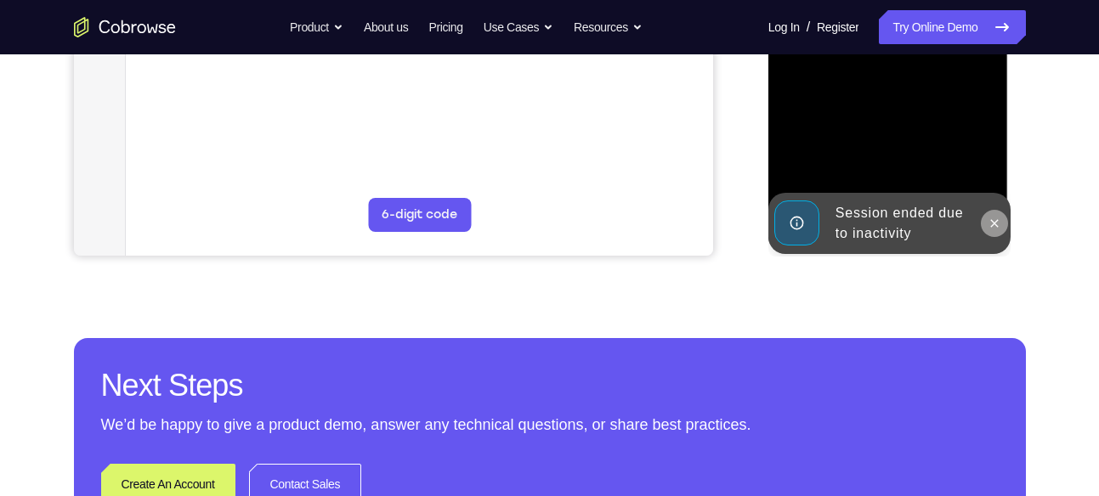
click at [986, 214] on button at bounding box center [994, 223] width 27 height 27
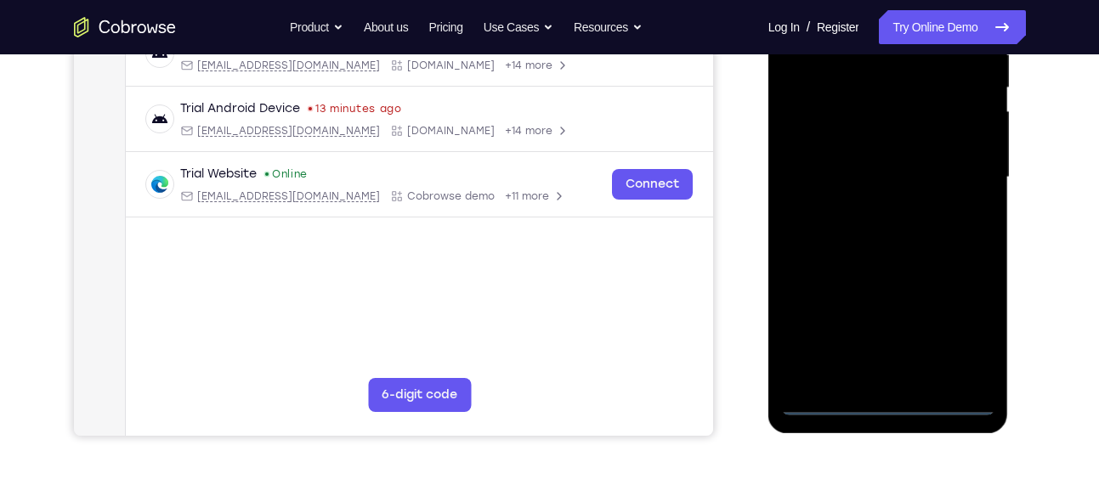
scroll to position [353, 0]
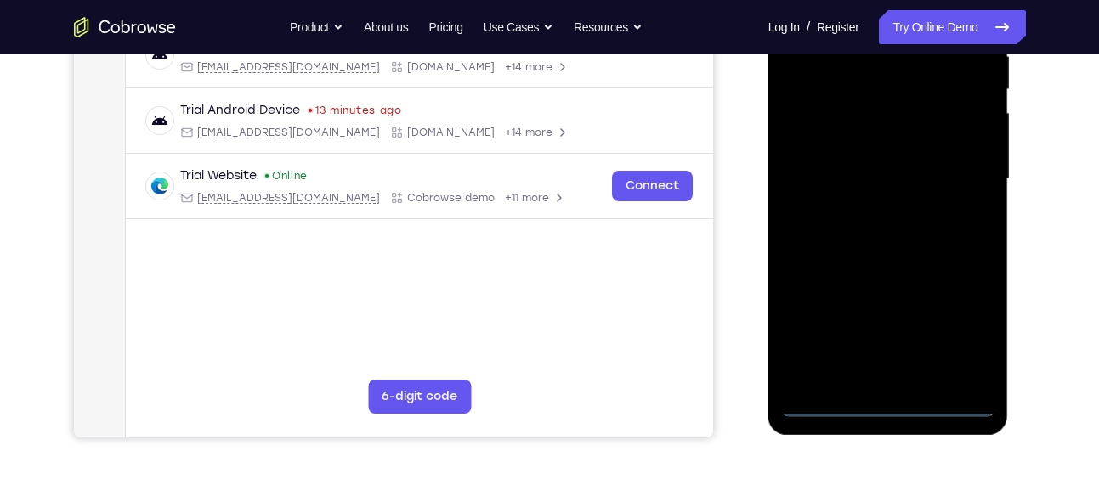
click at [961, 320] on div at bounding box center [888, 179] width 214 height 476
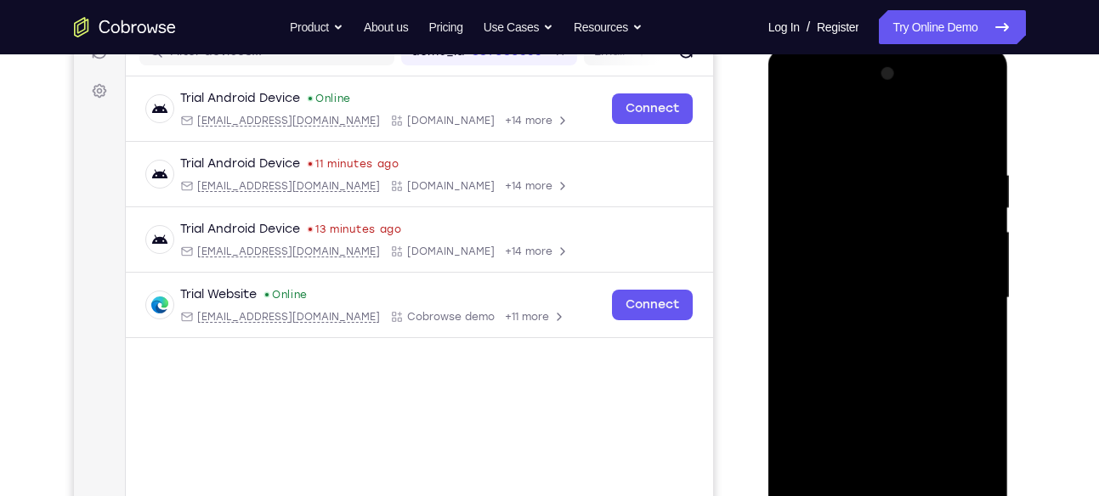
scroll to position [229, 0]
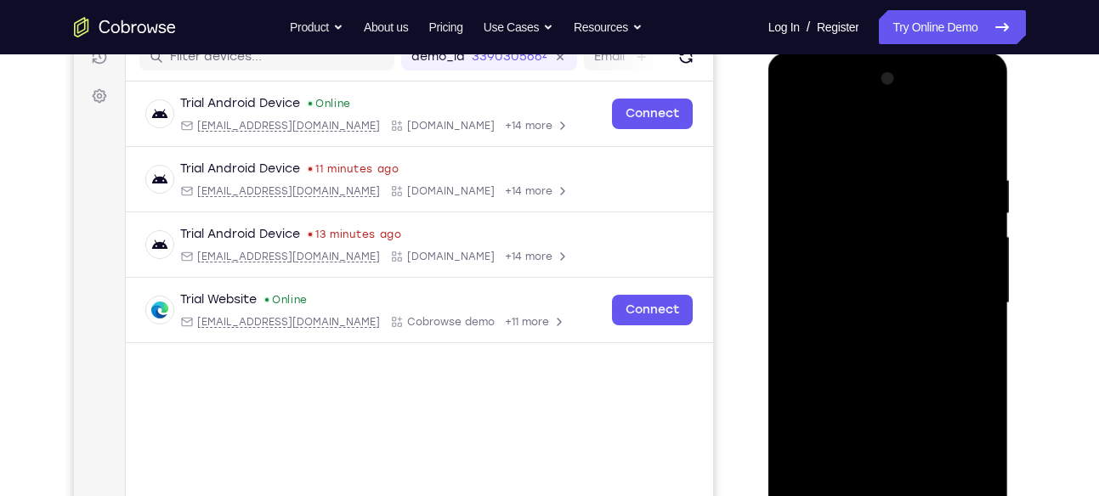
click at [846, 132] on div at bounding box center [888, 303] width 214 height 476
click at [961, 292] on div at bounding box center [888, 303] width 214 height 476
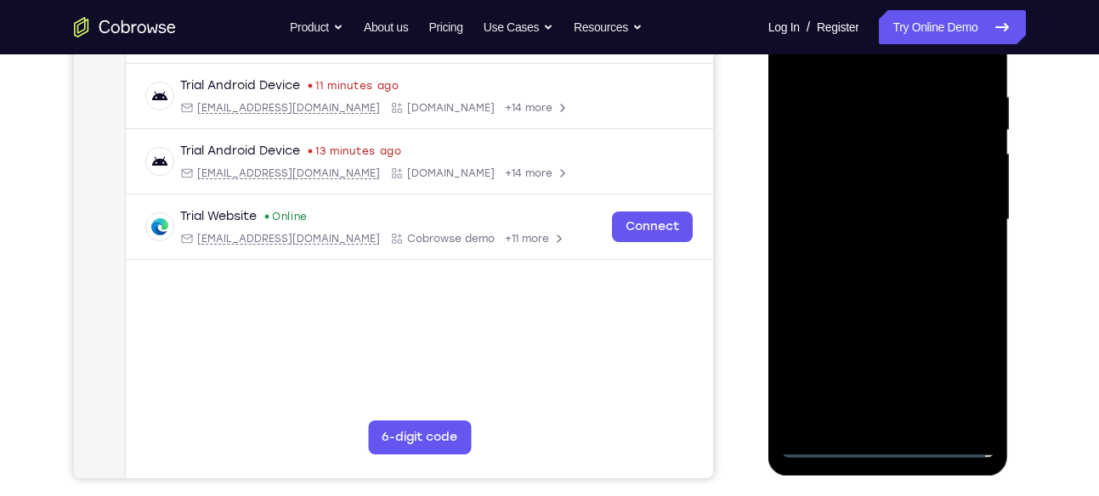
click at [876, 252] on div at bounding box center [888, 220] width 214 height 476
click at [889, 203] on div at bounding box center [888, 220] width 214 height 476
click at [819, 211] on div at bounding box center [888, 220] width 214 height 476
click at [898, 283] on div at bounding box center [888, 220] width 214 height 476
click at [896, 265] on div at bounding box center [888, 220] width 214 height 476
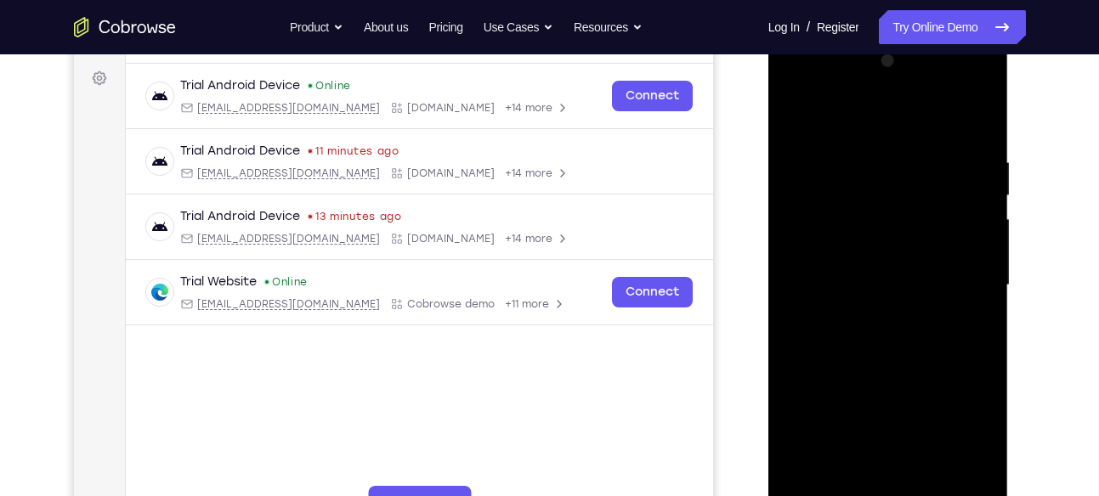
scroll to position [241, 0]
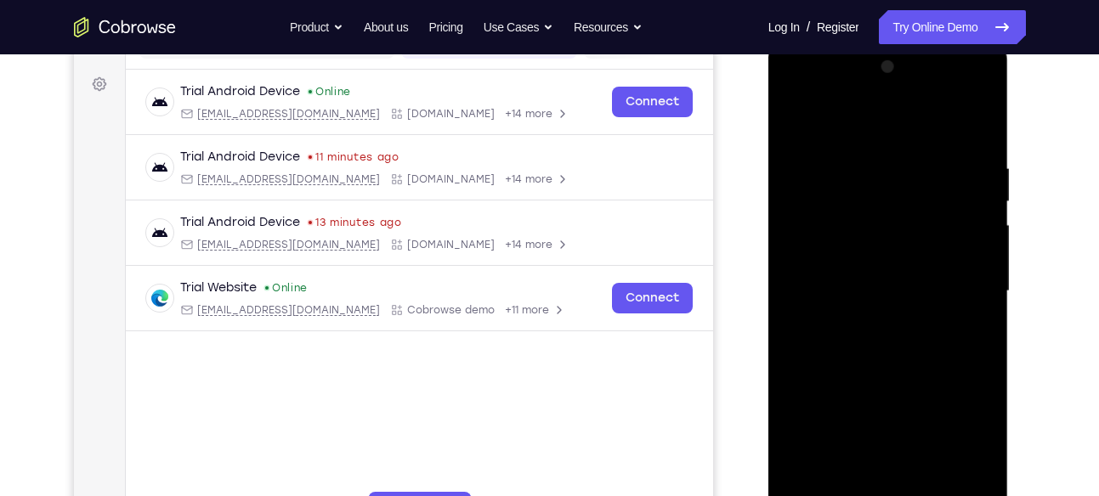
click at [979, 152] on div at bounding box center [888, 292] width 214 height 476
click at [971, 315] on div at bounding box center [888, 292] width 214 height 476
drag, startPoint x: 881, startPoint y: 161, endPoint x: 898, endPoint y: 441, distance: 281.1
click at [898, 441] on div at bounding box center [888, 292] width 214 height 476
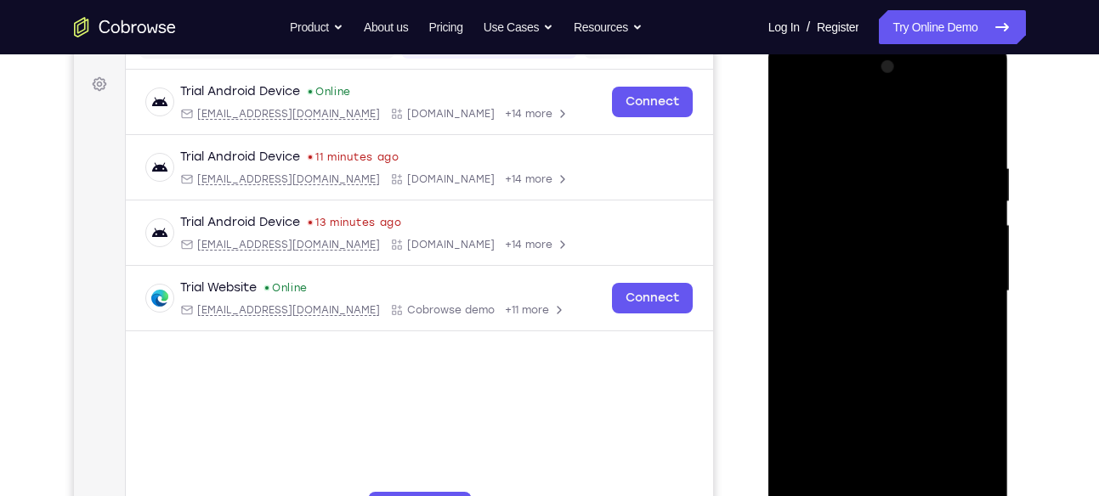
drag, startPoint x: 784, startPoint y: 124, endPoint x: 796, endPoint y: 338, distance: 214.6
click at [796, 338] on div at bounding box center [888, 292] width 214 height 476
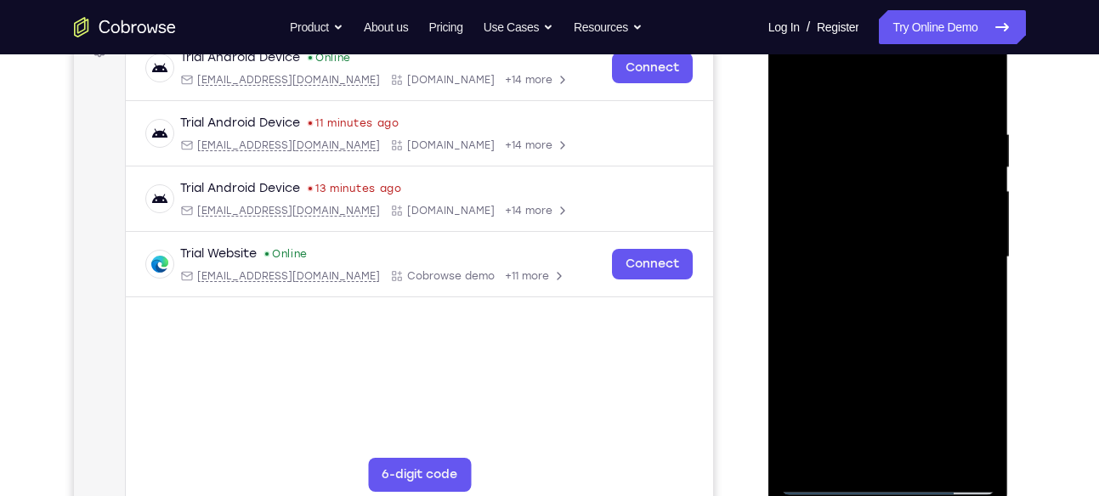
scroll to position [291, 0]
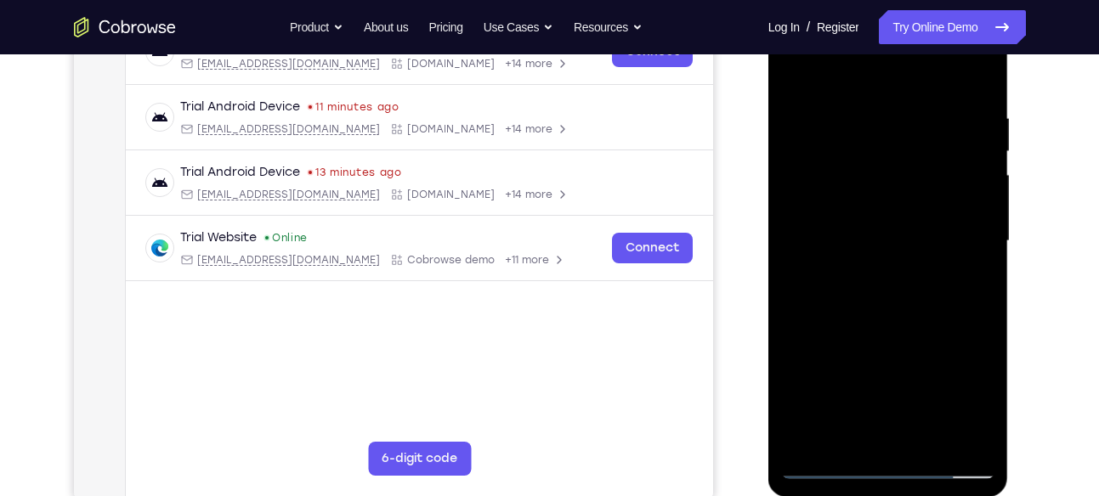
click at [886, 310] on div at bounding box center [888, 241] width 214 height 476
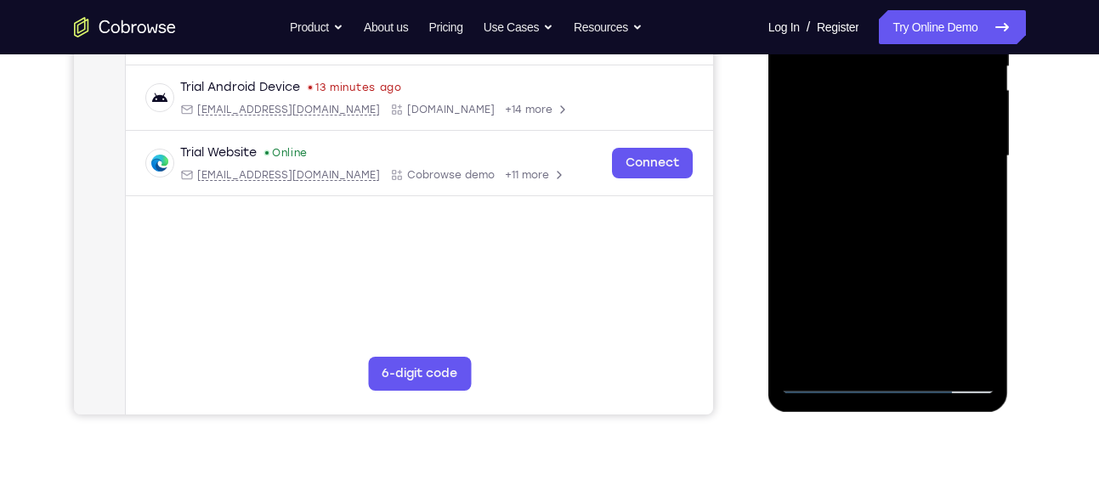
scroll to position [366, 0]
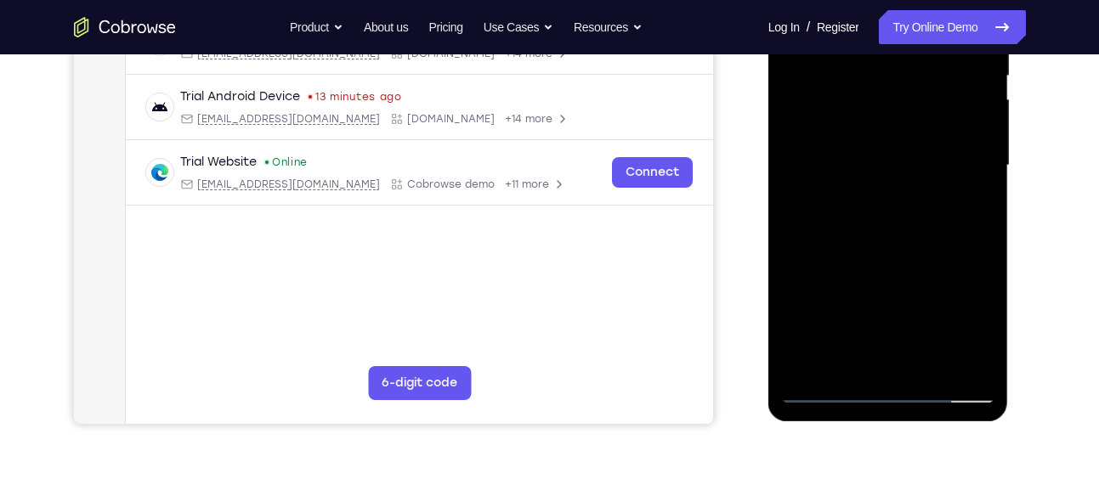
click at [981, 369] on div at bounding box center [888, 166] width 214 height 476
click at [983, 347] on div at bounding box center [888, 166] width 214 height 476
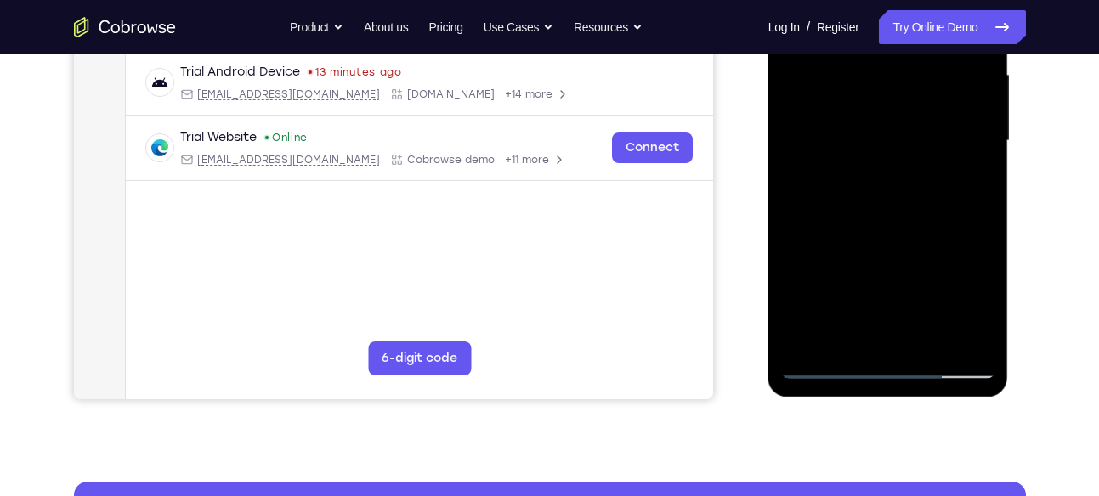
scroll to position [367, 0]
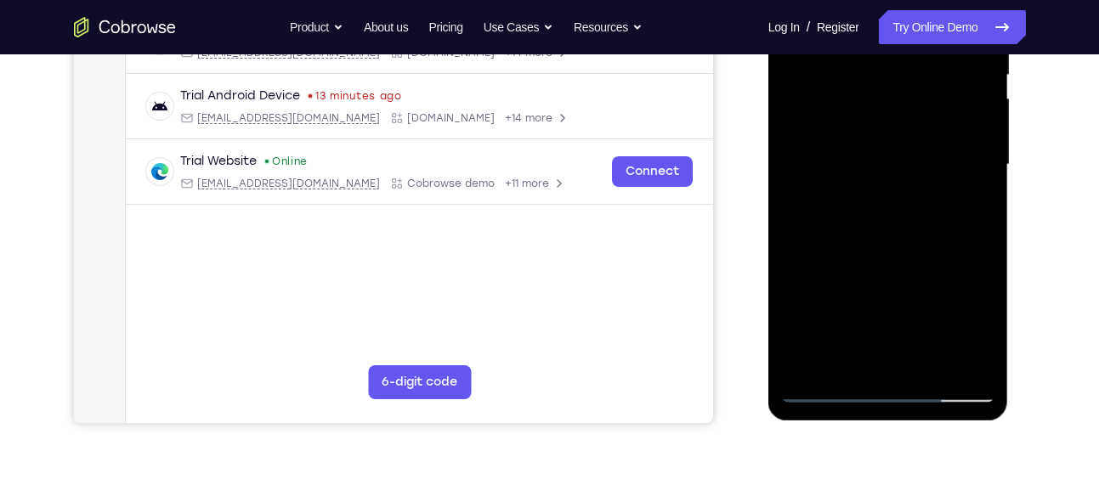
drag, startPoint x: 896, startPoint y: 235, endPoint x: 896, endPoint y: 206, distance: 28.9
click at [896, 206] on div at bounding box center [888, 165] width 214 height 476
drag, startPoint x: 940, startPoint y: 107, endPoint x: 928, endPoint y: 314, distance: 206.9
click at [928, 314] on div at bounding box center [888, 165] width 214 height 476
drag, startPoint x: 918, startPoint y: 176, endPoint x: 924, endPoint y: 220, distance: 44.6
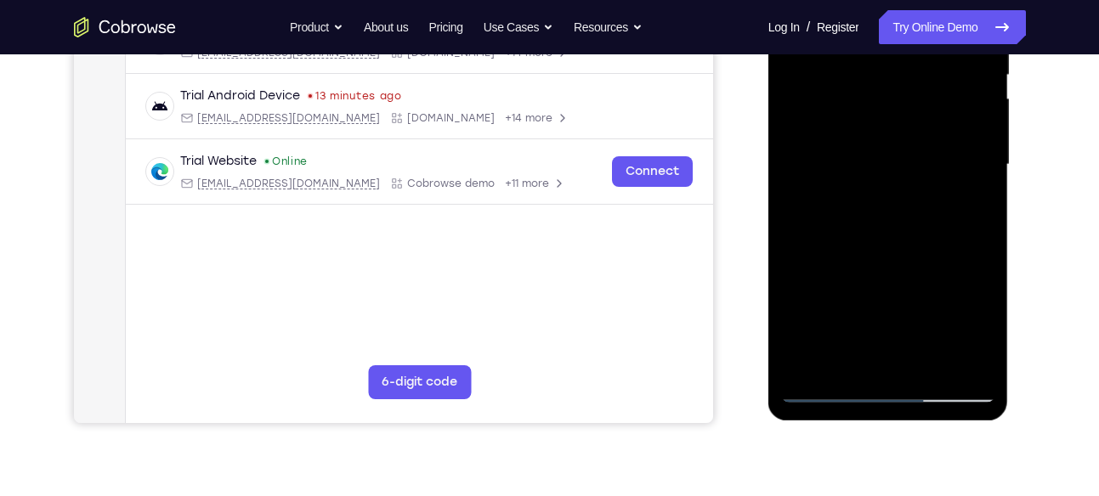
click at [924, 220] on div at bounding box center [888, 165] width 214 height 476
click at [984, 222] on div at bounding box center [888, 165] width 214 height 476
click at [865, 78] on div at bounding box center [888, 165] width 214 height 476
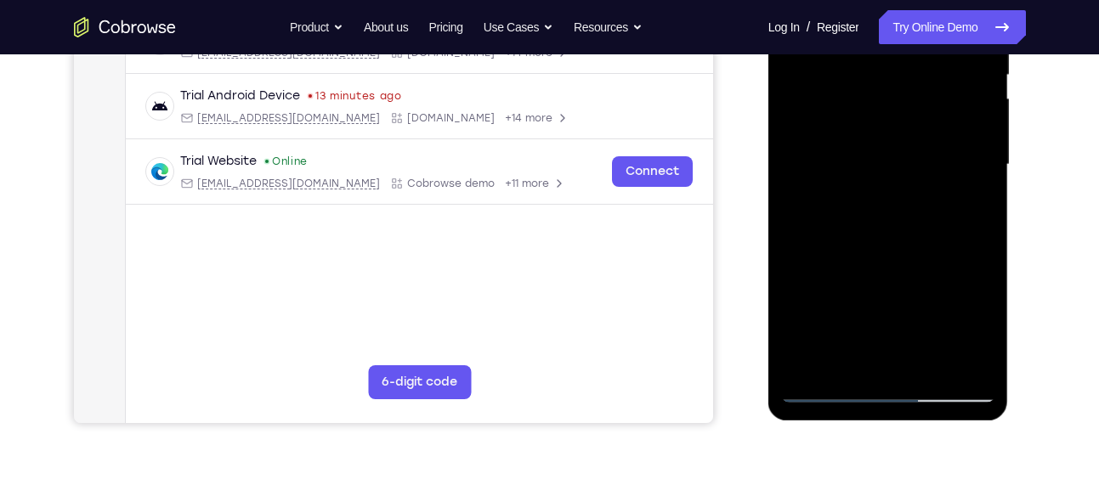
click at [836, 82] on div at bounding box center [888, 165] width 214 height 476
click at [821, 241] on div at bounding box center [888, 165] width 214 height 476
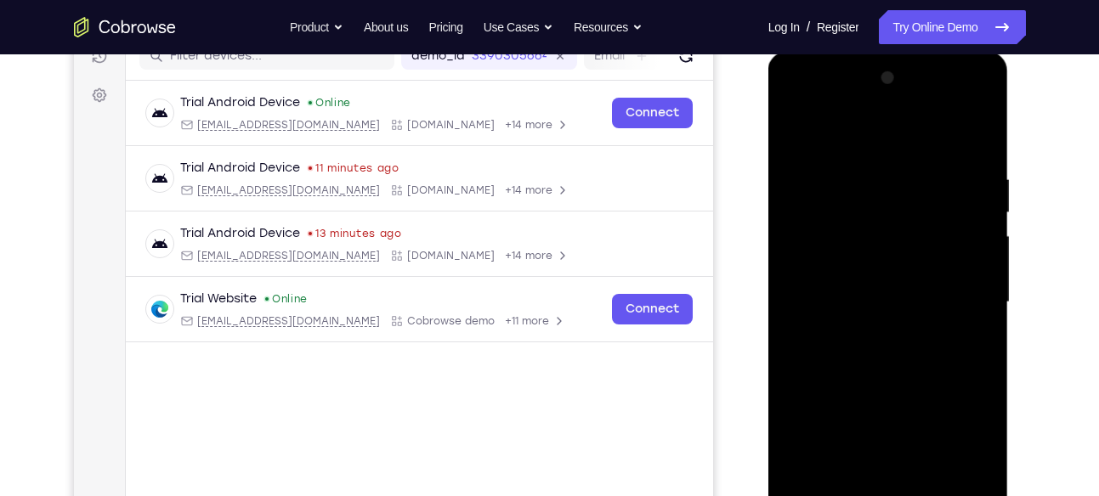
scroll to position [228, 0]
click at [983, 243] on div at bounding box center [888, 304] width 214 height 476
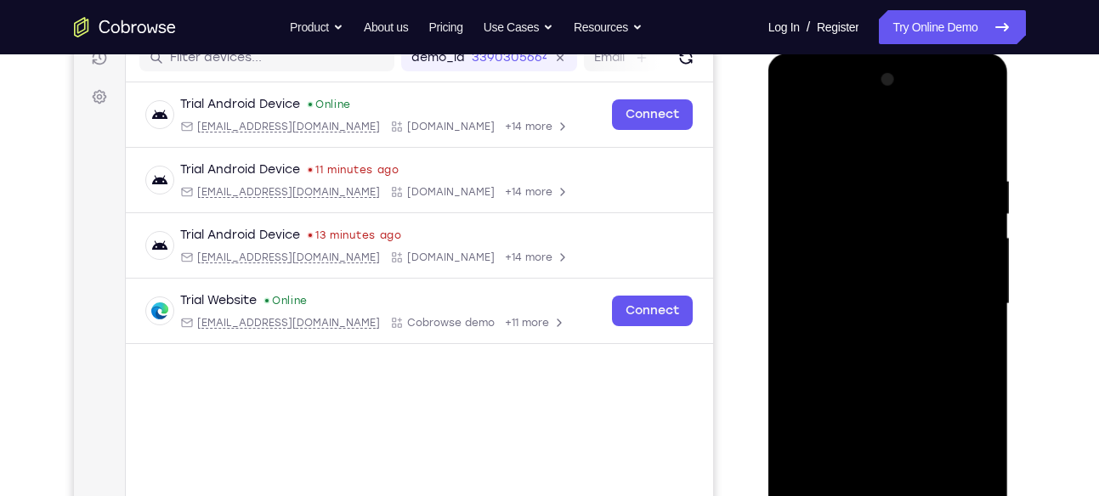
click at [983, 243] on div at bounding box center [888, 304] width 214 height 476
click at [791, 133] on div at bounding box center [888, 304] width 214 height 476
drag, startPoint x: 904, startPoint y: 303, endPoint x: 903, endPoint y: 193, distance: 110.5
click at [903, 193] on div at bounding box center [888, 304] width 214 height 476
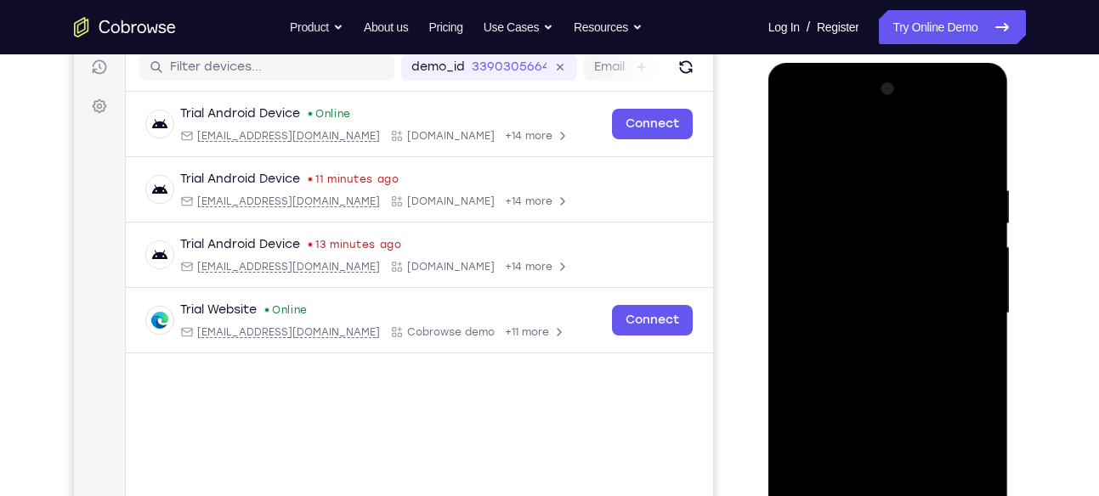
scroll to position [218, 0]
click at [787, 217] on div at bounding box center [888, 315] width 214 height 476
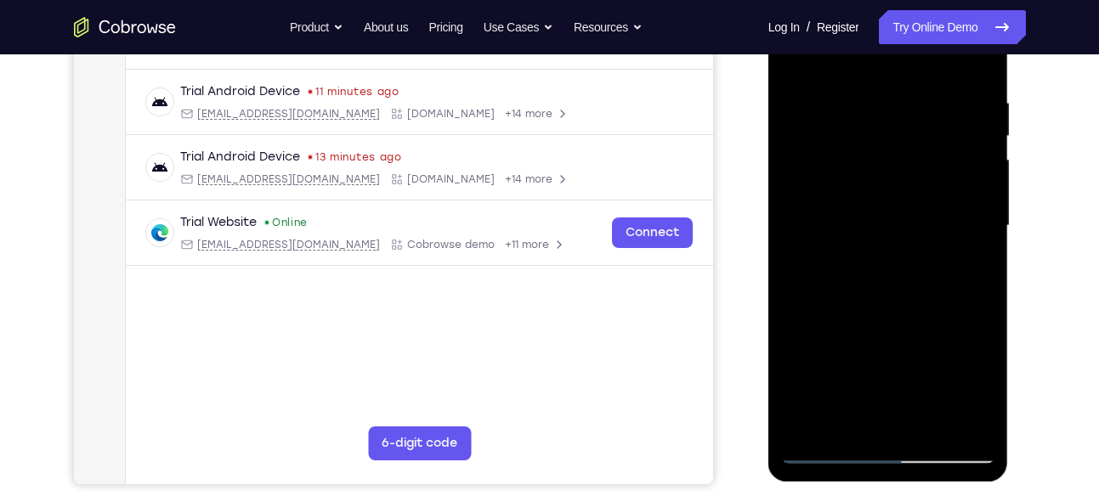
scroll to position [305, 0]
click at [966, 246] on div at bounding box center [888, 227] width 214 height 476
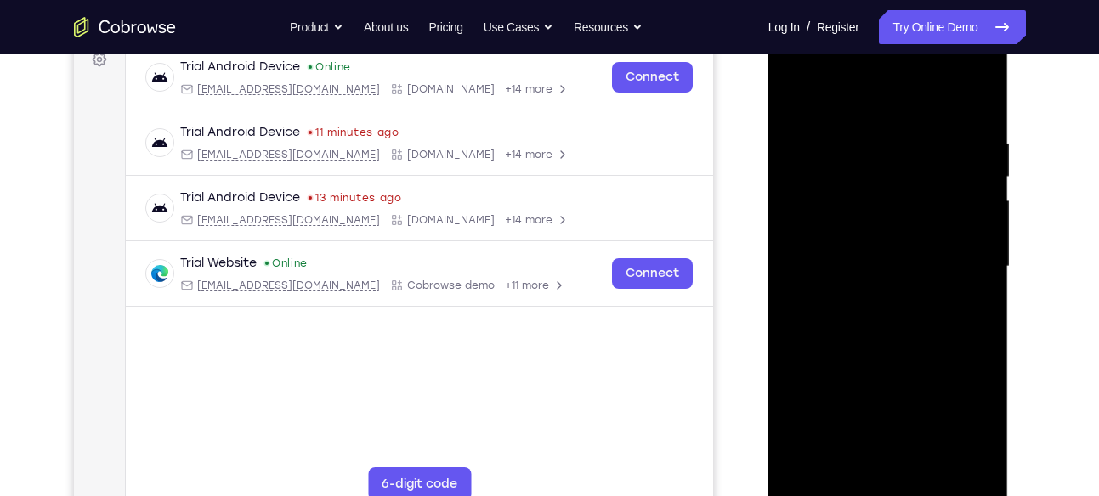
scroll to position [266, 0]
click at [981, 284] on div at bounding box center [888, 266] width 214 height 476
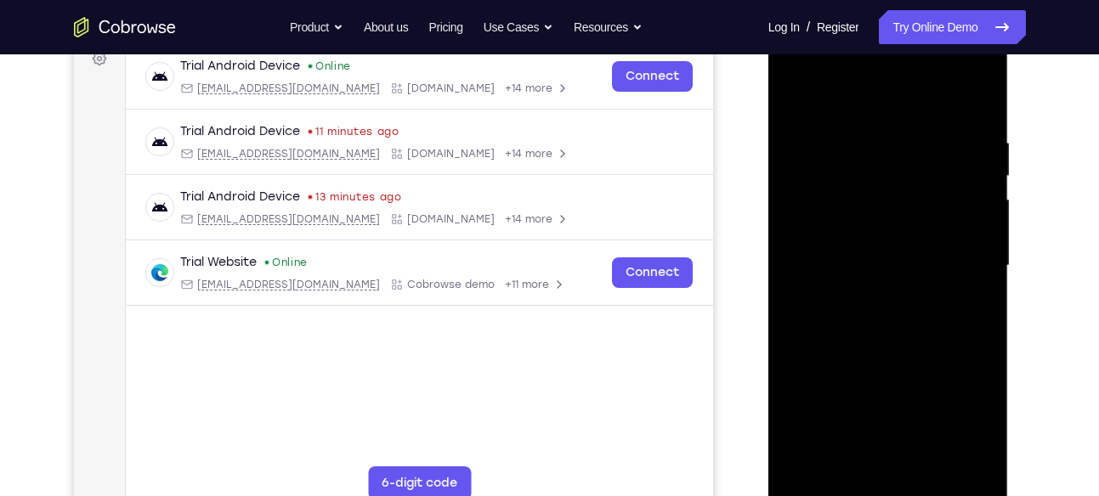
click at [981, 284] on div at bounding box center [888, 266] width 214 height 476
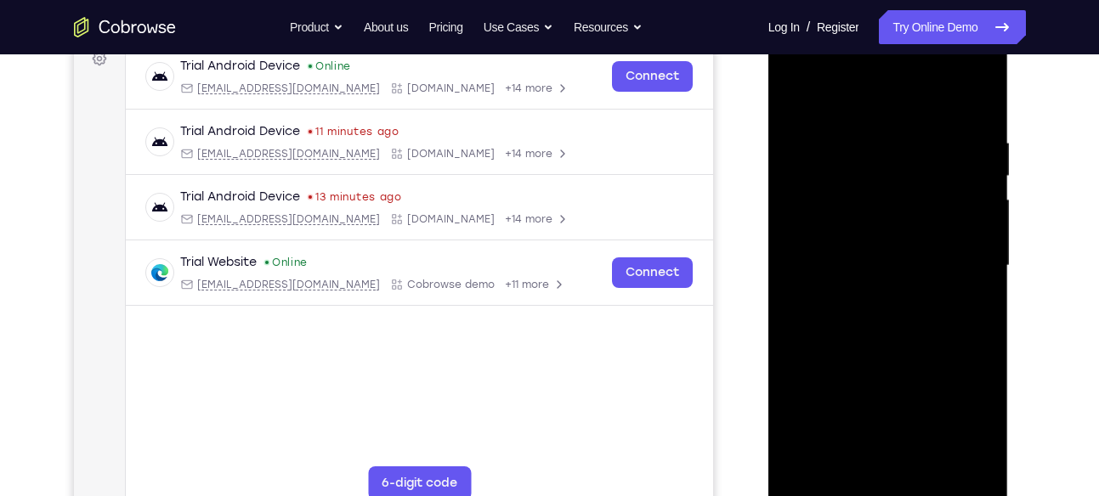
click at [981, 284] on div at bounding box center [888, 266] width 214 height 476
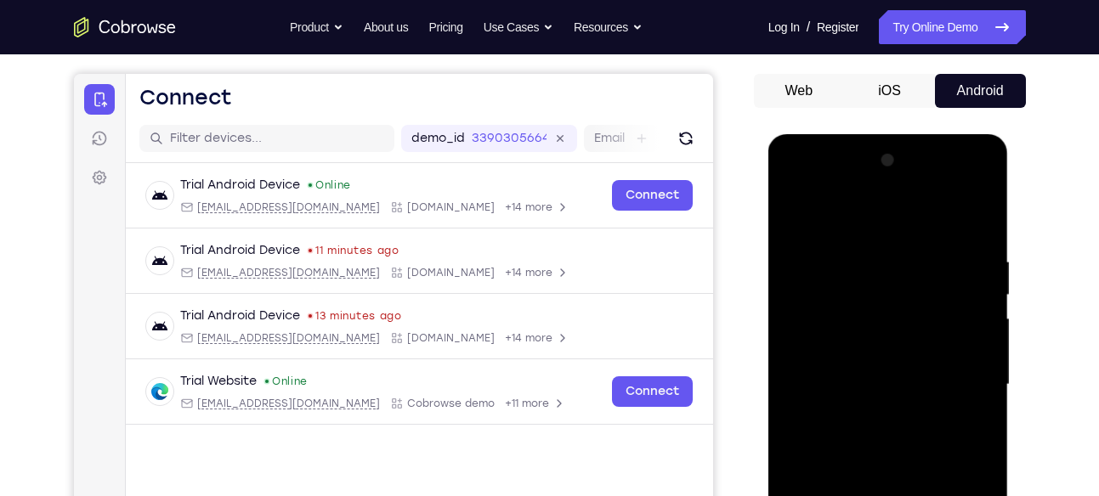
scroll to position [146, 0]
click at [962, 275] on div at bounding box center [888, 386] width 214 height 476
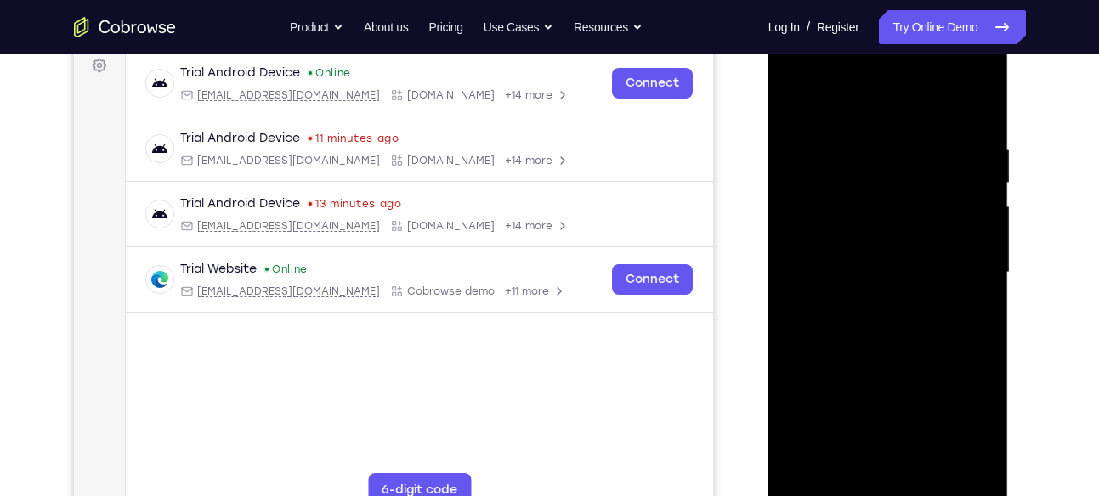
scroll to position [264, 0]
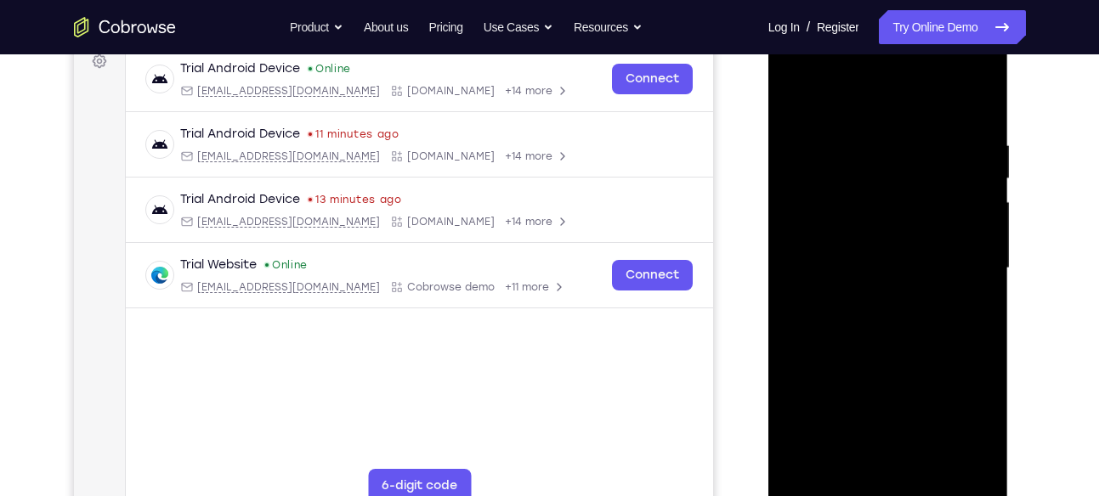
click at [968, 243] on div at bounding box center [888, 269] width 214 height 476
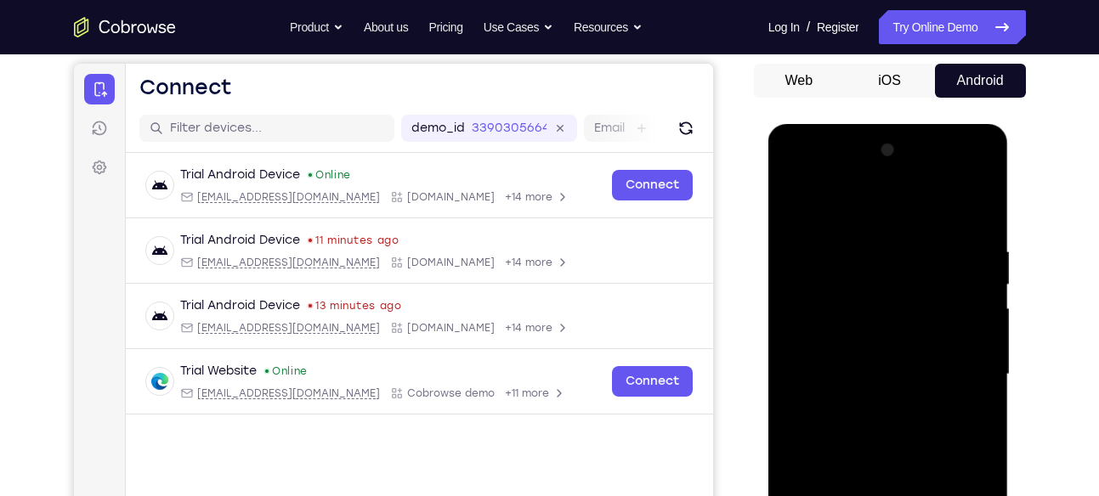
scroll to position [156, 0]
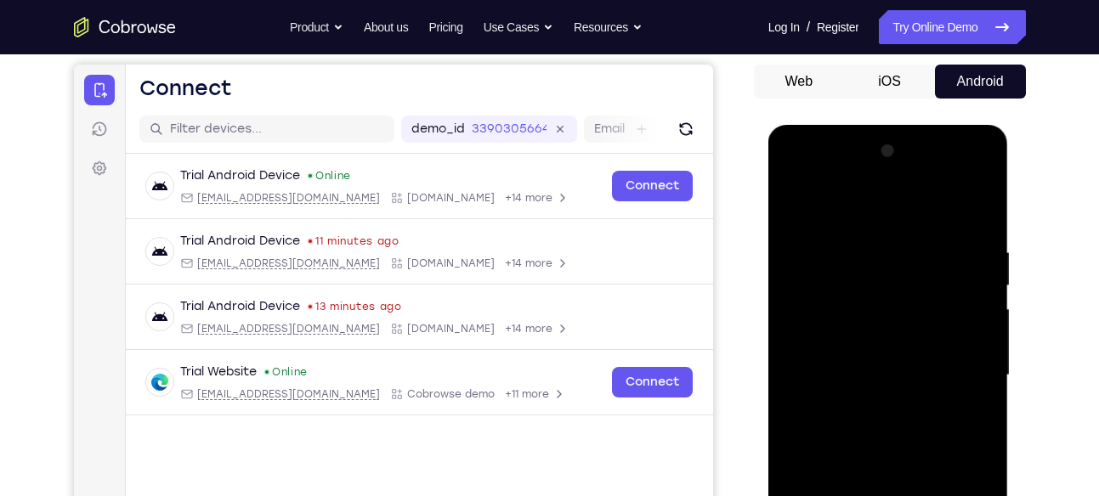
click at [983, 158] on div at bounding box center [888, 376] width 214 height 476
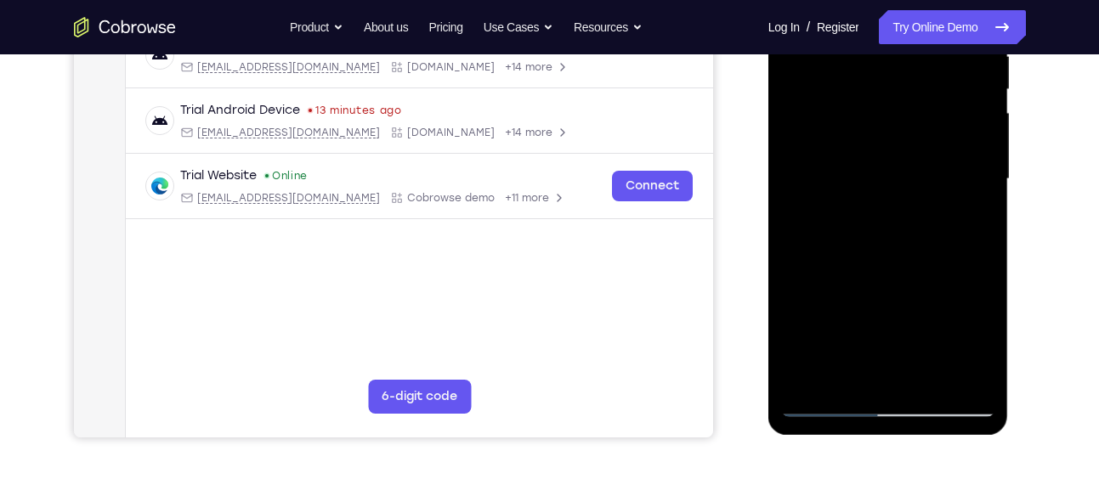
scroll to position [364, 0]
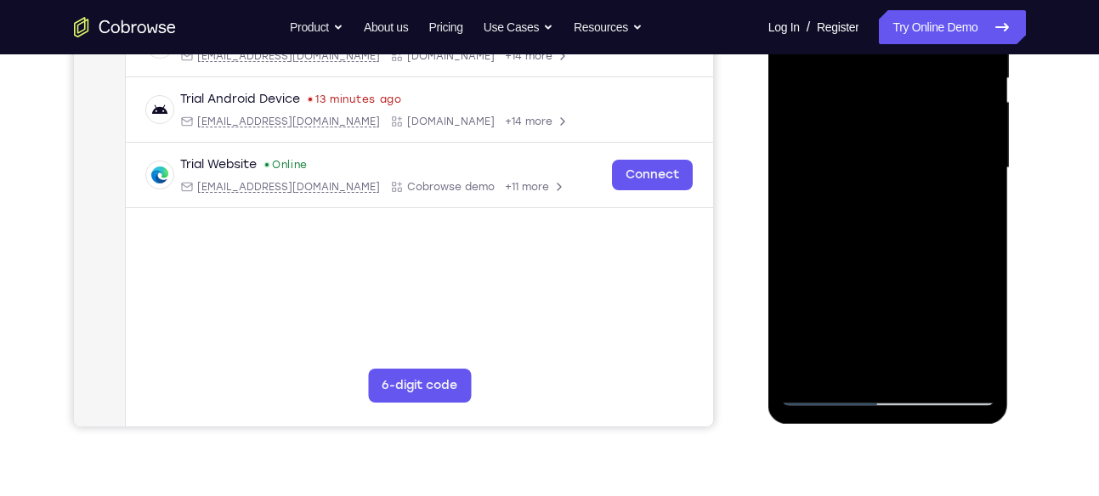
click at [806, 360] on div at bounding box center [888, 168] width 214 height 476
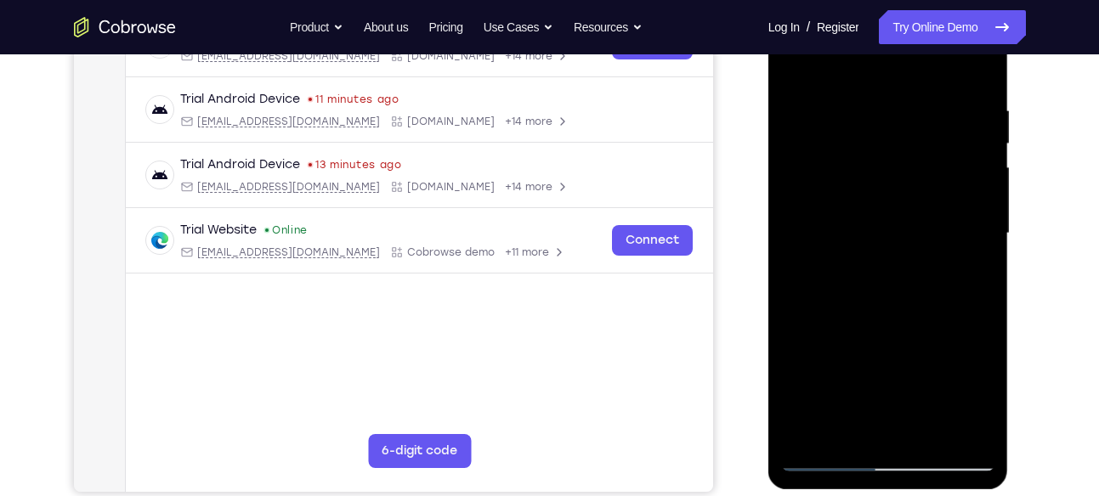
scroll to position [296, 0]
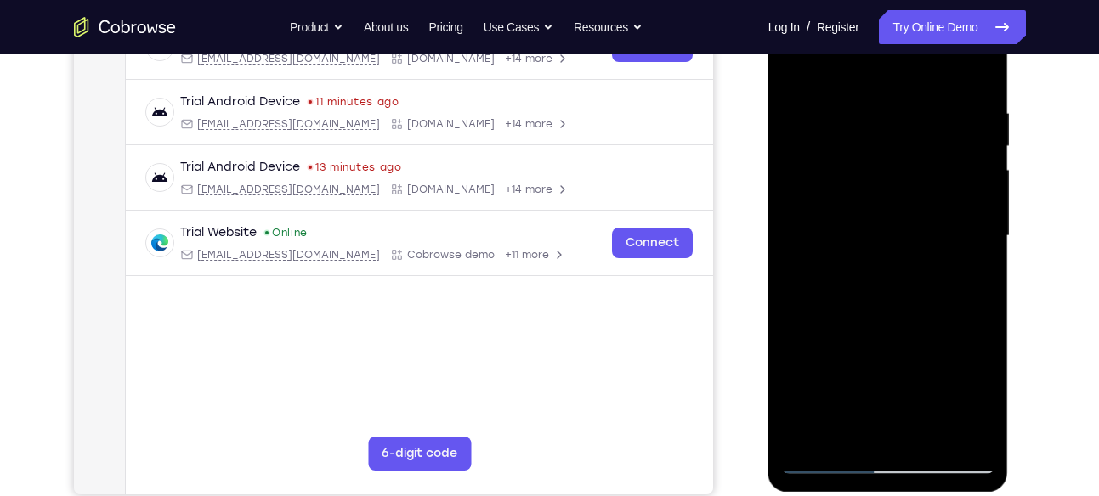
drag, startPoint x: 884, startPoint y: 165, endPoint x: 848, endPoint y: 446, distance: 283.6
click at [848, 446] on div at bounding box center [888, 236] width 214 height 476
drag, startPoint x: 913, startPoint y: 140, endPoint x: 895, endPoint y: 388, distance: 248.9
click at [895, 388] on div at bounding box center [888, 236] width 214 height 476
drag, startPoint x: 945, startPoint y: 333, endPoint x: 953, endPoint y: 269, distance: 65.1
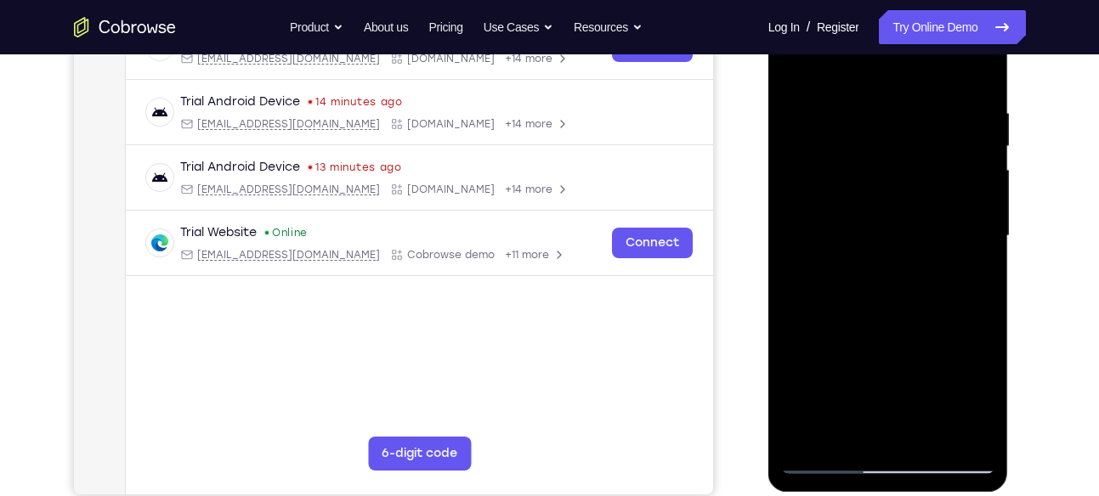
click at [953, 269] on div at bounding box center [888, 236] width 214 height 476
drag, startPoint x: 900, startPoint y: 149, endPoint x: 904, endPoint y: 346, distance: 197.2
click at [904, 346] on div at bounding box center [888, 236] width 214 height 476
click at [977, 254] on div at bounding box center [888, 236] width 214 height 476
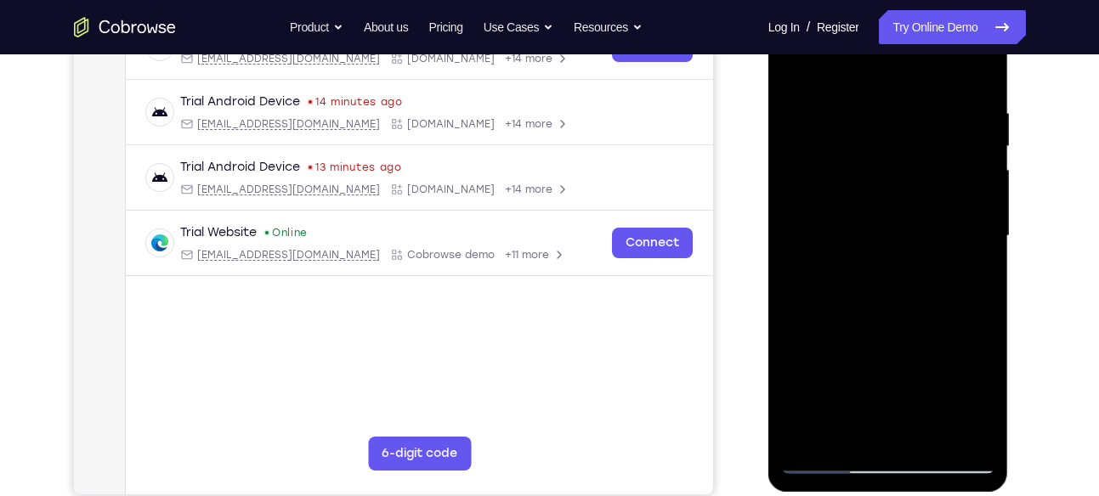
drag, startPoint x: 966, startPoint y: 145, endPoint x: 962, endPoint y: 321, distance: 176.0
click at [962, 321] on div at bounding box center [888, 236] width 214 height 476
click at [985, 226] on div at bounding box center [888, 236] width 214 height 476
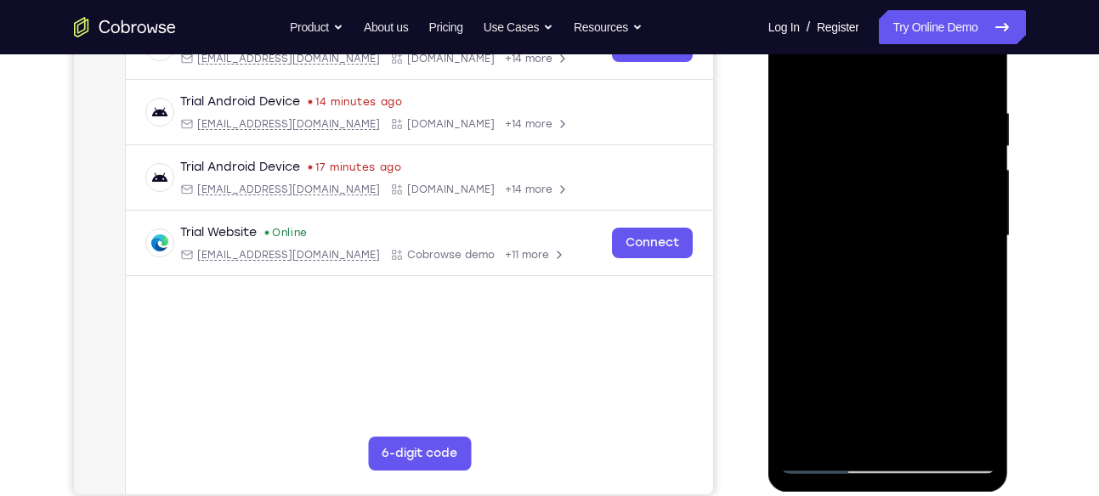
click at [985, 226] on div at bounding box center [888, 236] width 214 height 476
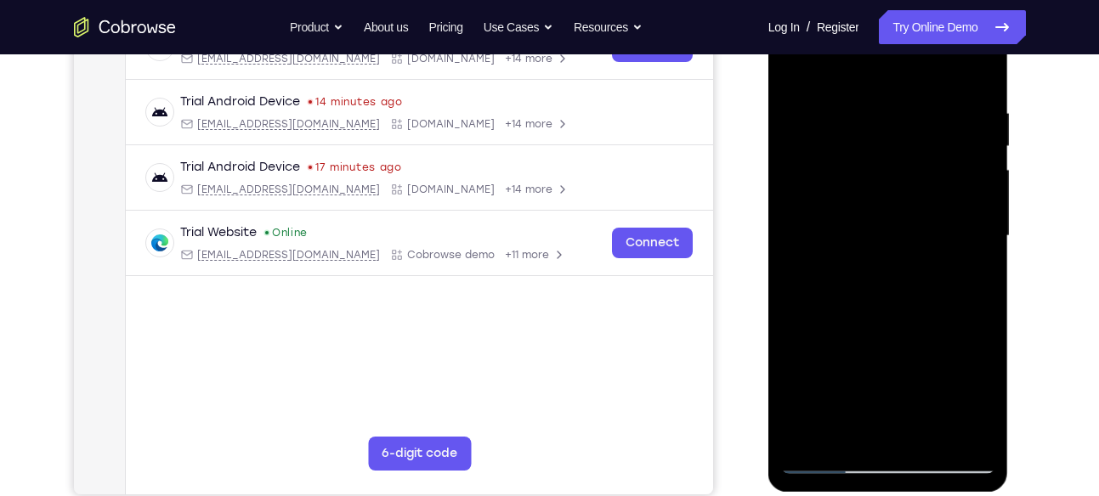
click at [934, 393] on div at bounding box center [888, 236] width 214 height 476
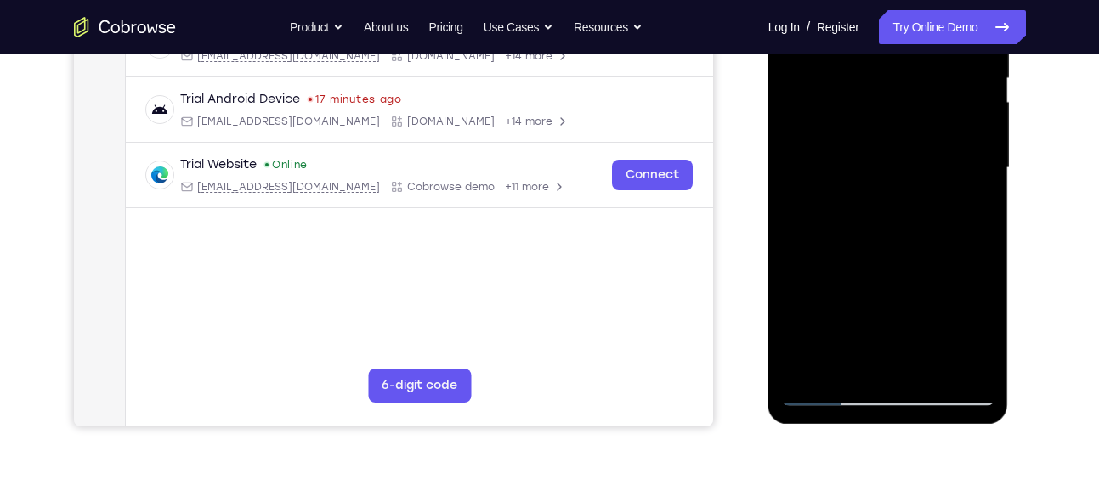
scroll to position [351, 0]
